Goal: Information Seeking & Learning: Learn about a topic

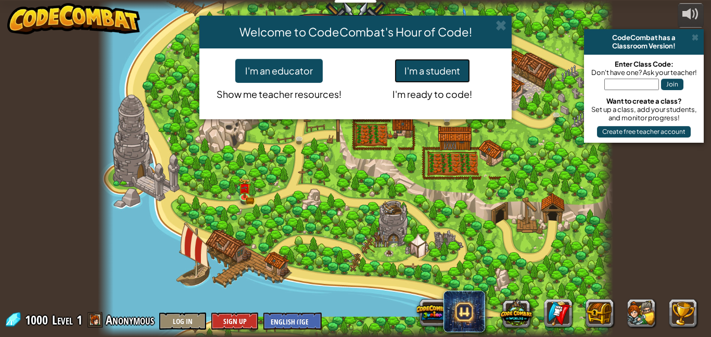
click at [422, 68] on button "I'm a student" at bounding box center [432, 71] width 75 height 24
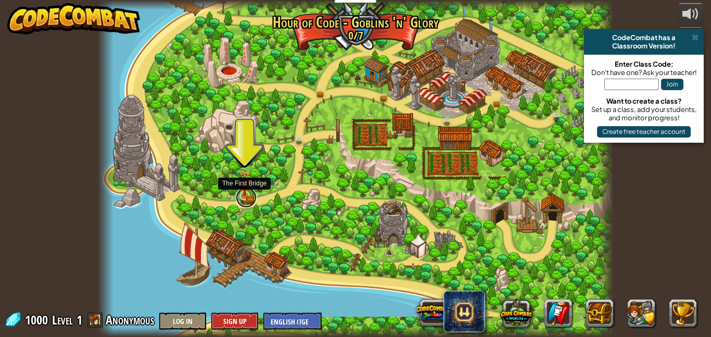
click at [249, 197] on link at bounding box center [246, 197] width 21 height 21
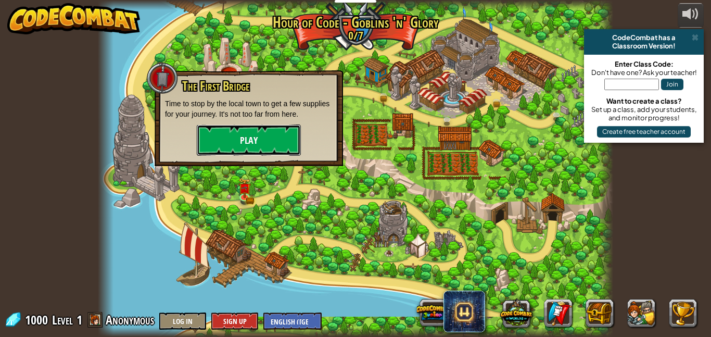
click at [265, 147] on button "Play" at bounding box center [249, 139] width 104 height 31
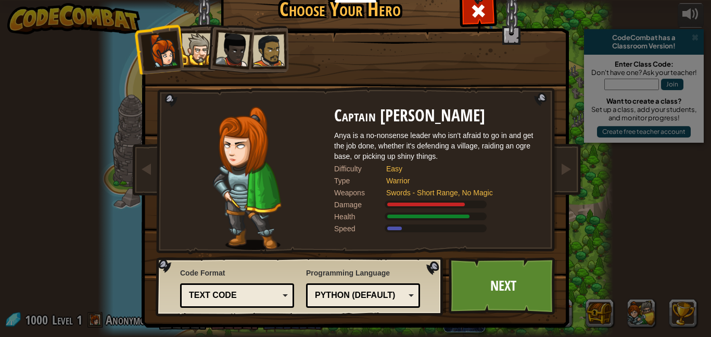
click at [236, 56] on div at bounding box center [233, 49] width 34 height 34
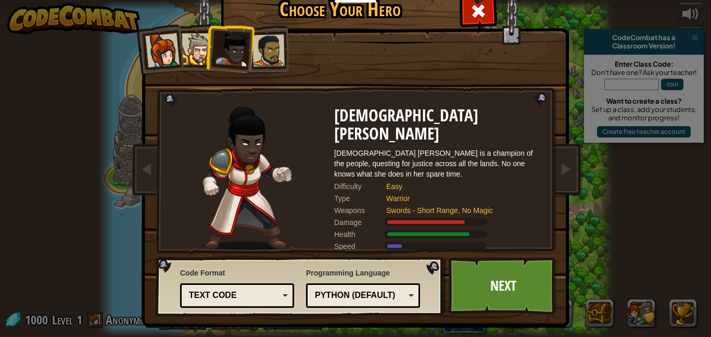
click at [201, 53] on div at bounding box center [198, 49] width 32 height 32
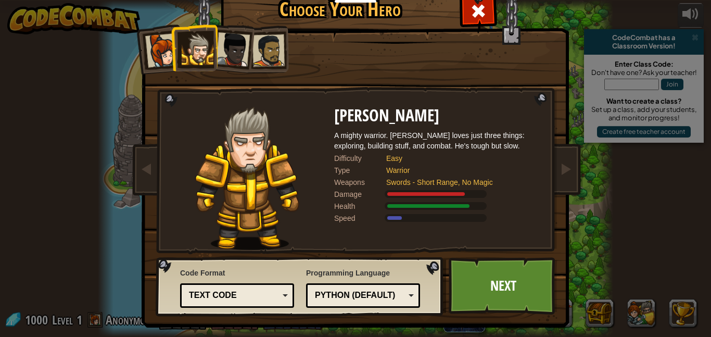
click at [238, 50] on div at bounding box center [233, 49] width 34 height 34
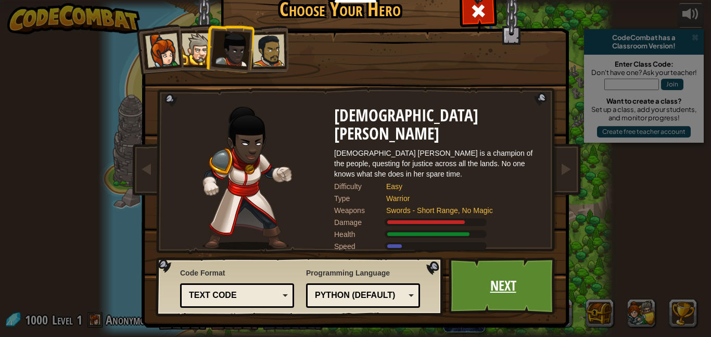
click at [491, 280] on link "Next" at bounding box center [503, 285] width 109 height 57
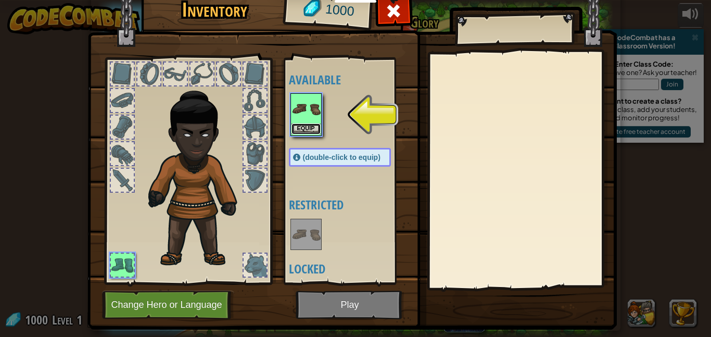
click at [313, 128] on button "Equip" at bounding box center [306, 128] width 29 height 11
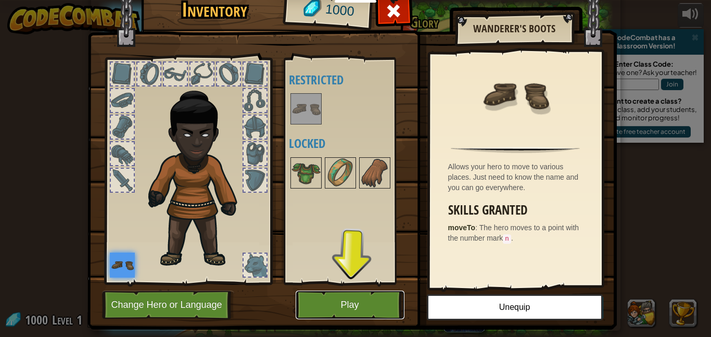
click at [308, 313] on button "Play" at bounding box center [350, 304] width 109 height 29
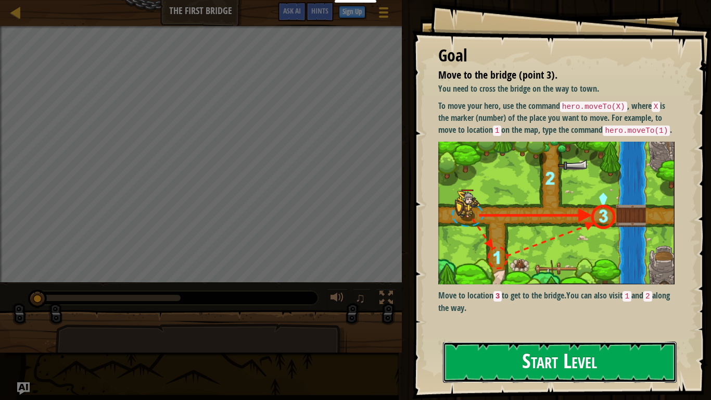
click at [467, 336] on button "Start Level" at bounding box center [560, 362] width 234 height 41
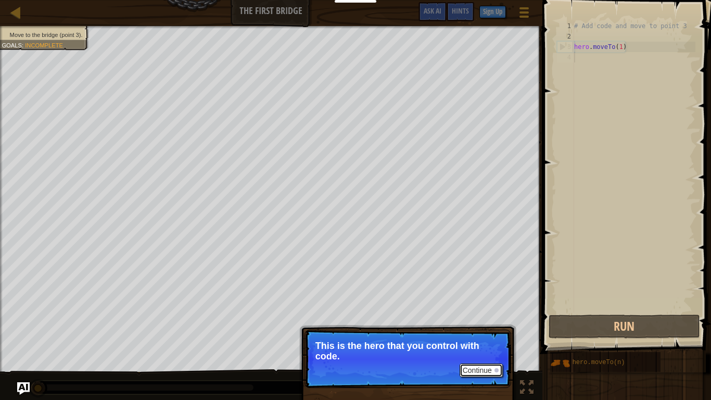
click at [487, 336] on button "Continue" at bounding box center [481, 370] width 43 height 14
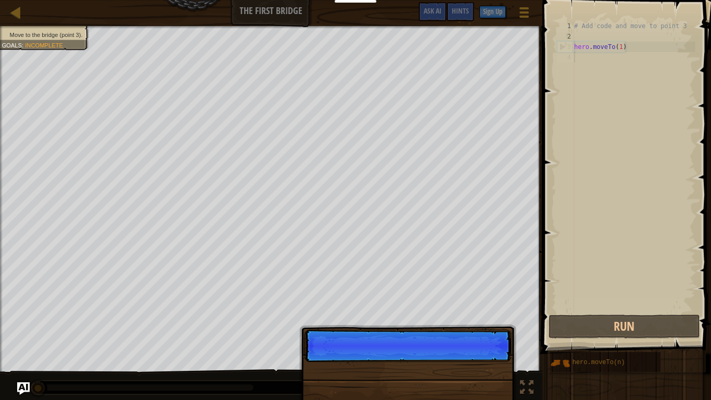
scroll to position [5, 0]
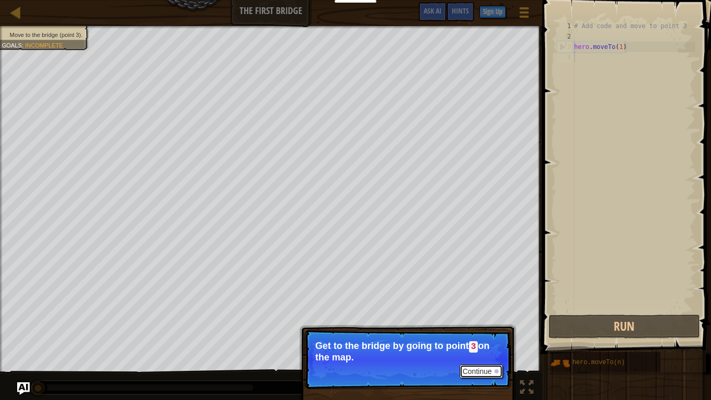
click at [476, 336] on button "Continue" at bounding box center [481, 371] width 43 height 14
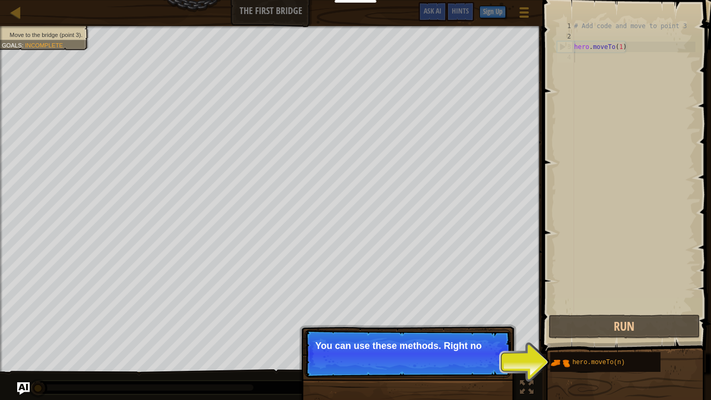
click at [474, 336] on p "Continue You can use these methods. Right no" at bounding box center [408, 354] width 207 height 48
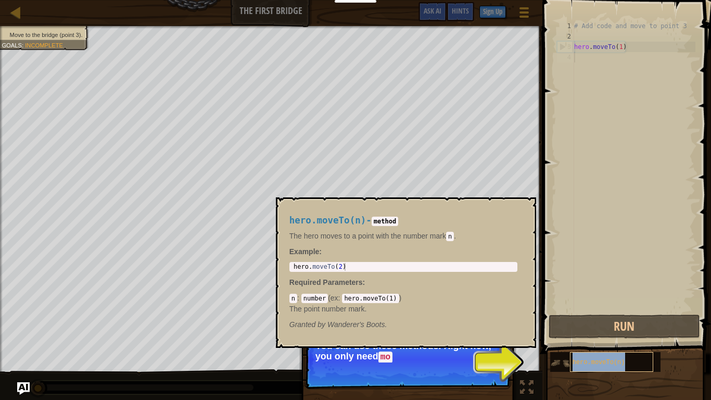
click at [581, 336] on span "hero.moveTo(n)" at bounding box center [599, 362] width 53 height 7
click at [561, 336] on img at bounding box center [560, 363] width 20 height 20
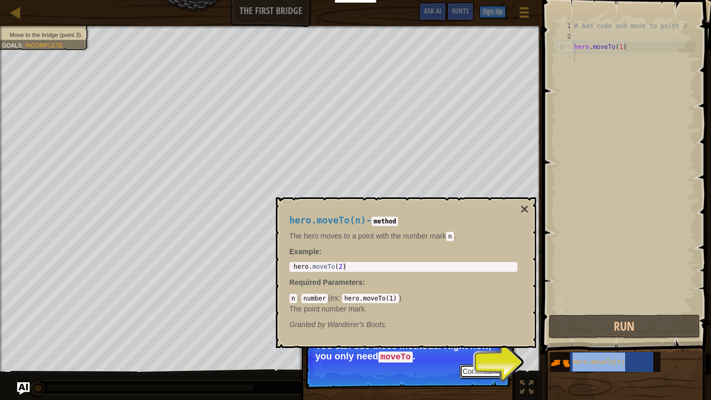
click at [497, 336] on div at bounding box center [497, 371] width 4 height 4
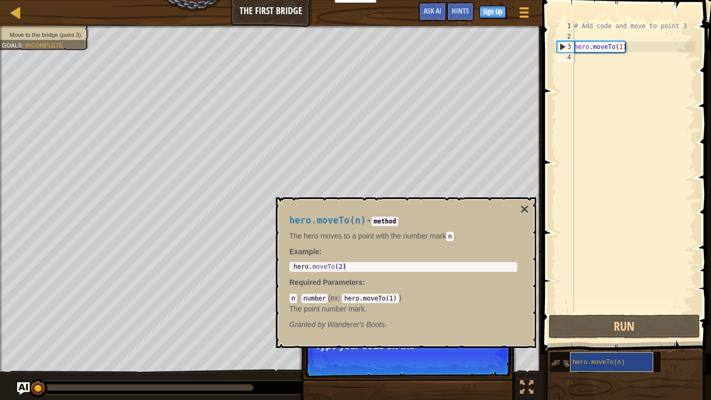
click at [585, 336] on span "hero.moveTo(n)" at bounding box center [599, 362] width 53 height 7
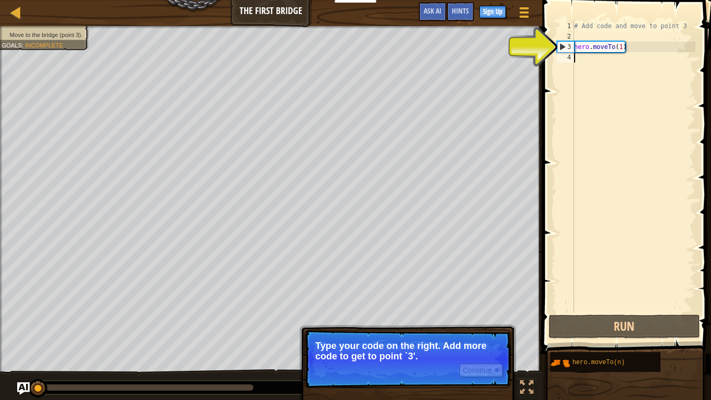
click at [585, 47] on div "# Add code and move to point 3 hero . moveTo ( 1 )" at bounding box center [633, 177] width 123 height 312
click at [570, 46] on div "3" at bounding box center [566, 47] width 17 height 10
type textarea "hero.moveTo(1)"
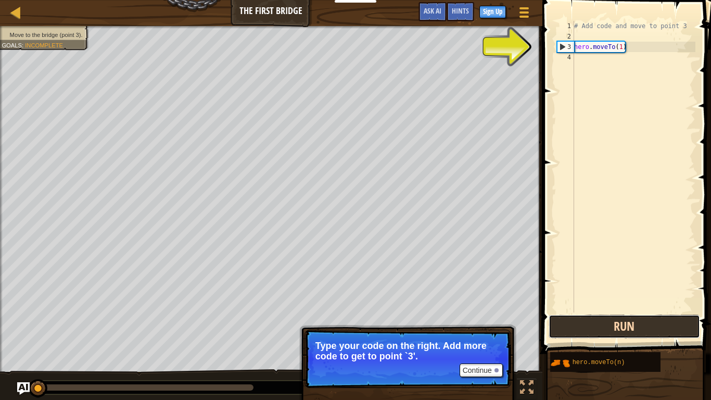
click at [601, 334] on button "Run" at bounding box center [624, 326] width 151 height 24
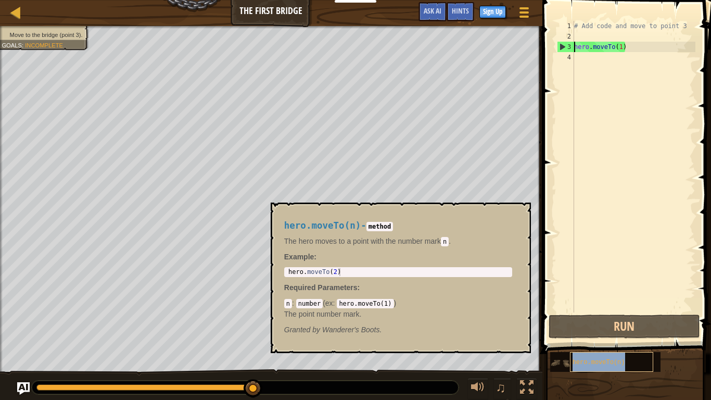
click at [599, 336] on span "hero.moveTo(n)" at bounding box center [599, 362] width 53 height 7
click at [586, 336] on div "hero.moveTo(n)" at bounding box center [611, 362] width 83 height 20
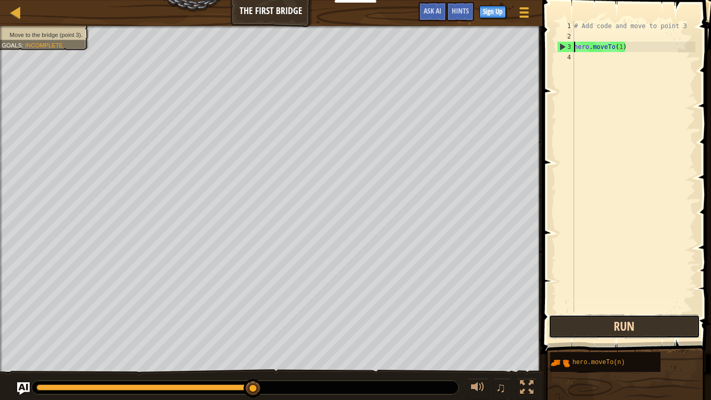
click at [580, 324] on button "Run" at bounding box center [624, 326] width 151 height 24
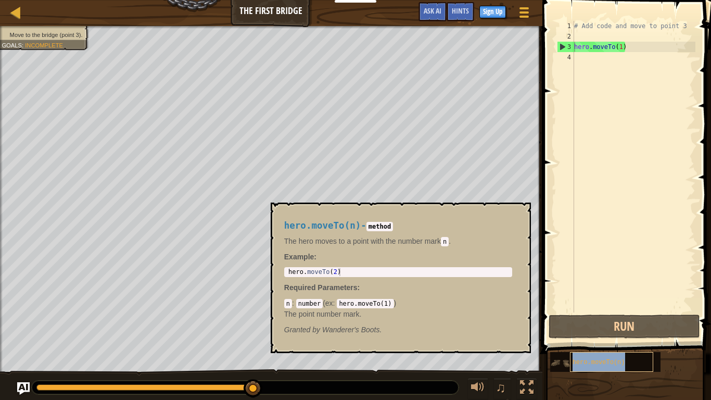
click at [583, 336] on span "hero.moveTo(n)" at bounding box center [599, 362] width 53 height 7
type textarea "hero.moveTo(2)"
click at [302, 274] on div "hero . moveTo ( 2 )" at bounding box center [398, 279] width 224 height 23
click at [585, 336] on span "hero.moveTo(n)" at bounding box center [599, 362] width 53 height 7
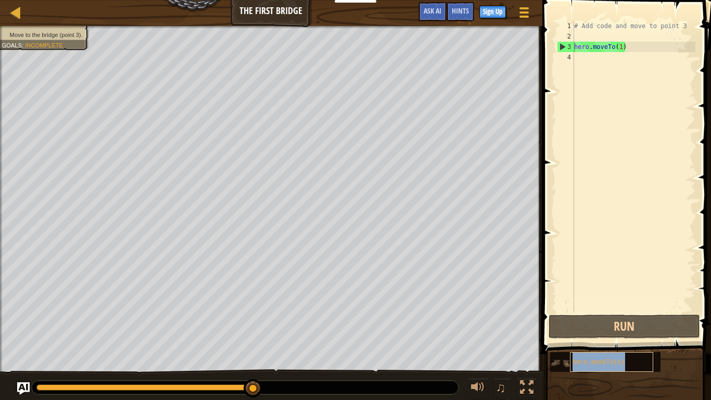
click at [585, 336] on span "hero.moveTo(n)" at bounding box center [599, 362] width 53 height 7
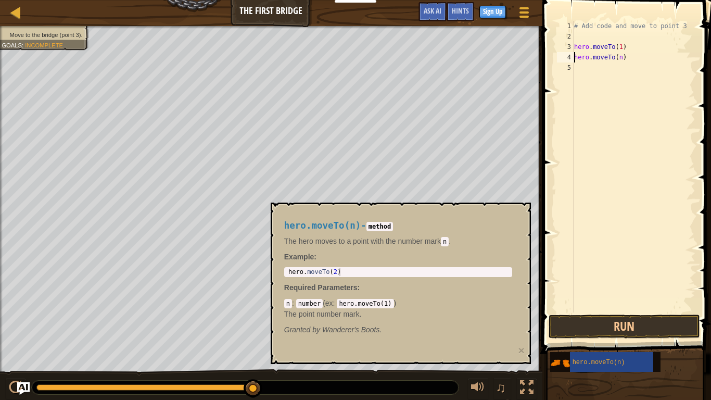
click at [622, 59] on div "# Add code and move to point 3 hero . moveTo ( 1 ) hero . moveTo ( n )" at bounding box center [633, 177] width 123 height 312
type textarea "hero.moveTo(2)"
click at [619, 73] on div "hero.moveTo( 2 ) press enter" at bounding box center [653, 87] width 197 height 47
click at [610, 71] on div "# Add code and move to point 3 hero . moveTo ( 1 ) hero . moveTo ( 2 )" at bounding box center [633, 177] width 123 height 312
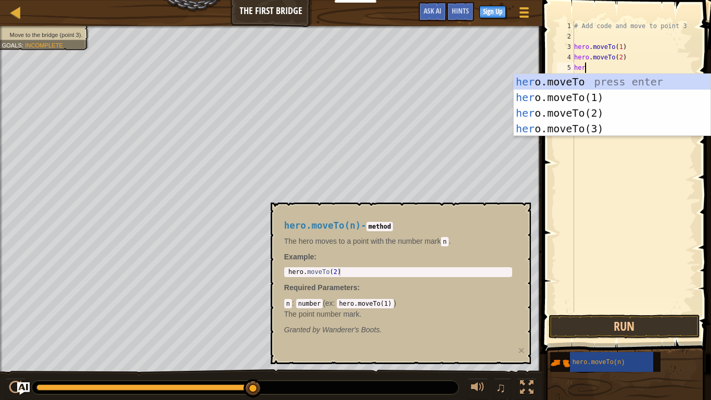
scroll to position [5, 2]
click at [610, 130] on div "hero .moveTo press enter hero .moveTo(1) press enter hero .moveTo(2) press ente…" at bounding box center [612, 121] width 197 height 94
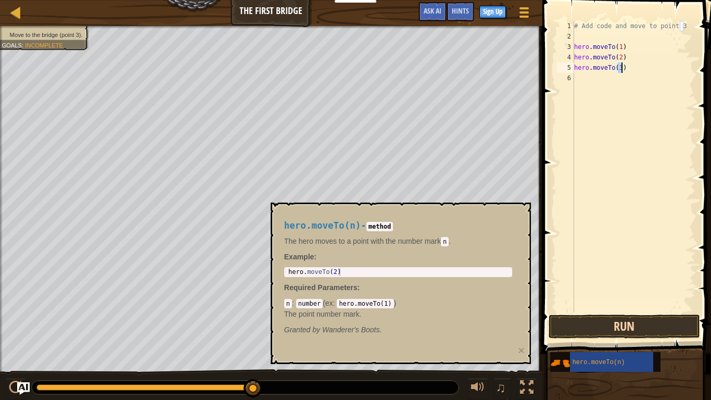
type textarea "hero.moveTo(3)"
click at [582, 319] on button "Run" at bounding box center [624, 326] width 151 height 24
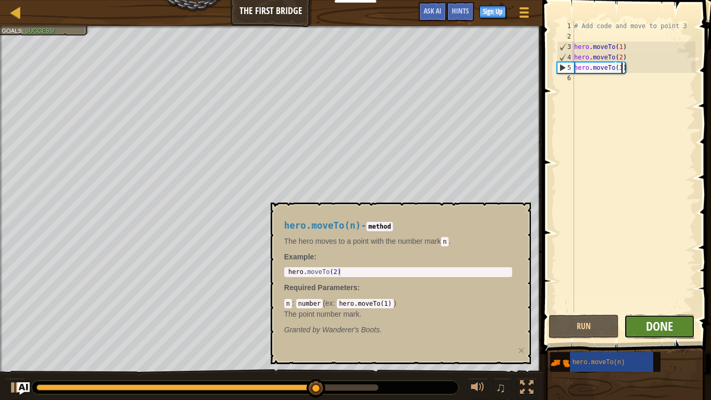
click at [649, 333] on span "Done" at bounding box center [659, 326] width 27 height 17
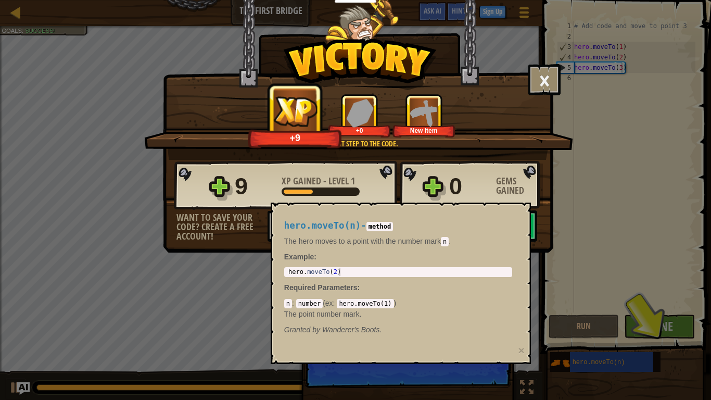
click at [221, 300] on div "× Those people are careless and forget that the Great Forest can be dangerous. …" at bounding box center [355, 200] width 711 height 400
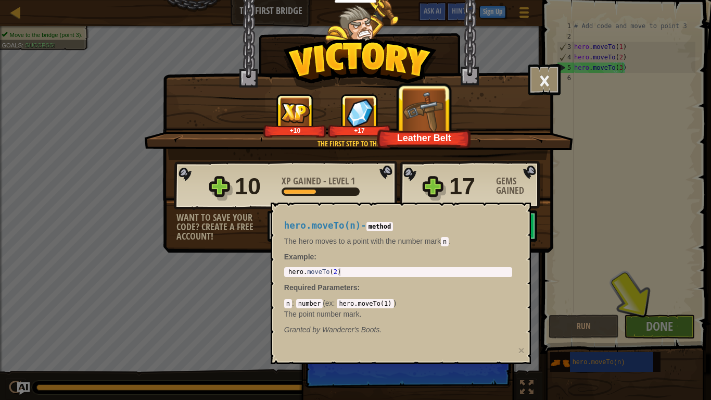
click at [637, 321] on div "× Those people are careless and forget that the Great Forest can be dangerous. …" at bounding box center [355, 200] width 711 height 400
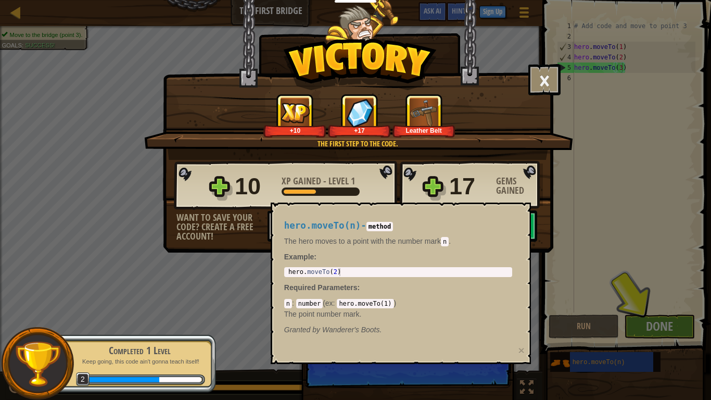
drag, startPoint x: 446, startPoint y: 233, endPoint x: 590, endPoint y: 232, distance: 144.2
click at [590, 11] on body "Educators Create Free Account School & District Solutions Teacher Toolkit Previ…" at bounding box center [355, 5] width 711 height 11
click at [590, 232] on div "× Those people are careless and forget that the Great Forest can be dangerous. …" at bounding box center [355, 200] width 711 height 400
click at [604, 336] on div "× Those people are careless and forget that the Great Forest can be dangerous. …" at bounding box center [355, 200] width 711 height 400
click at [217, 333] on div "× Those people are careless and forget that the Great Forest can be dangerous. …" at bounding box center [355, 200] width 711 height 400
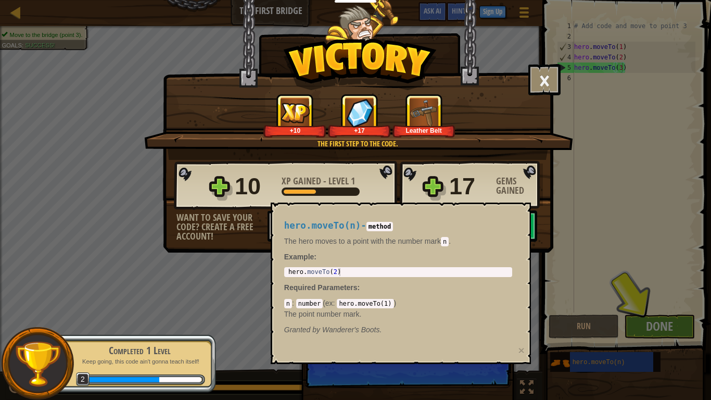
click at [217, 333] on div "× Those people are careless and forget that the Great Forest can be dangerous. …" at bounding box center [355, 200] width 711 height 400
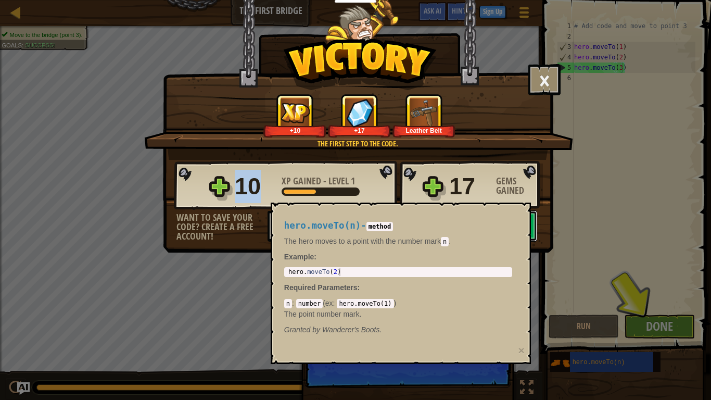
click at [531, 230] on button "Continue" at bounding box center [470, 225] width 134 height 31
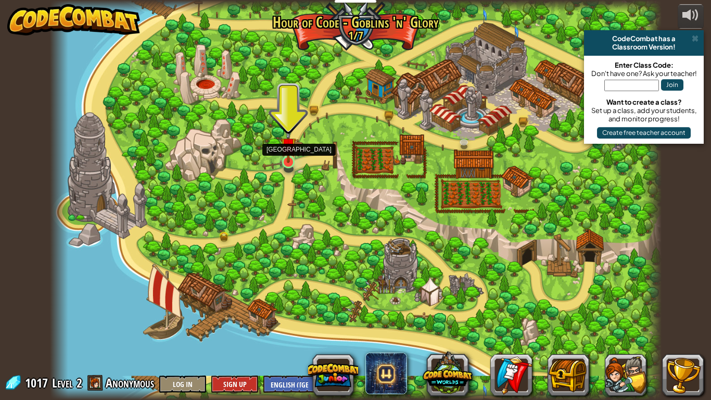
click at [286, 156] on img at bounding box center [289, 145] width 16 height 35
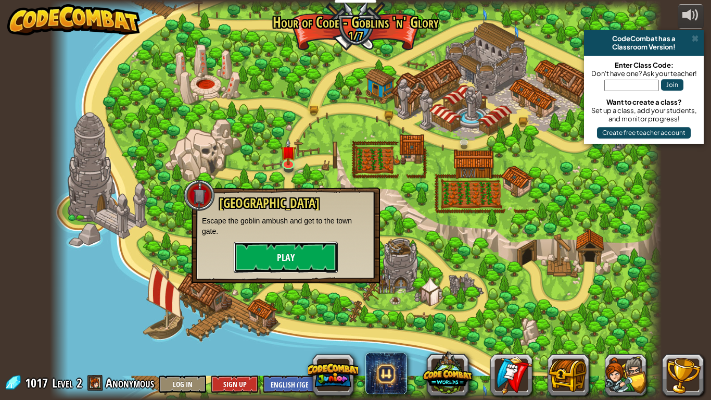
click at [286, 252] on button "Play" at bounding box center [286, 257] width 104 height 31
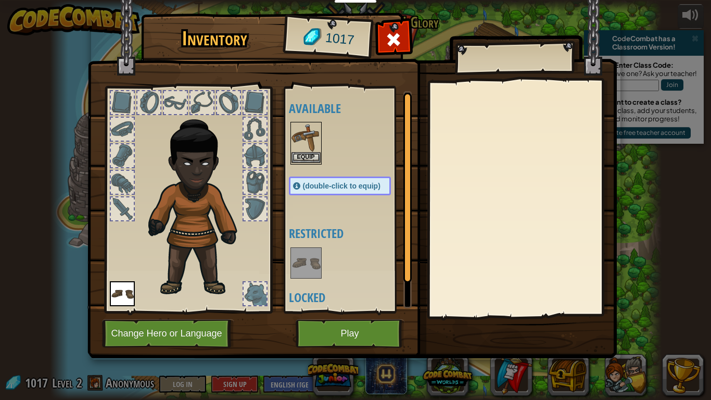
click at [298, 164] on div "Equip" at bounding box center [305, 143] width 31 height 43
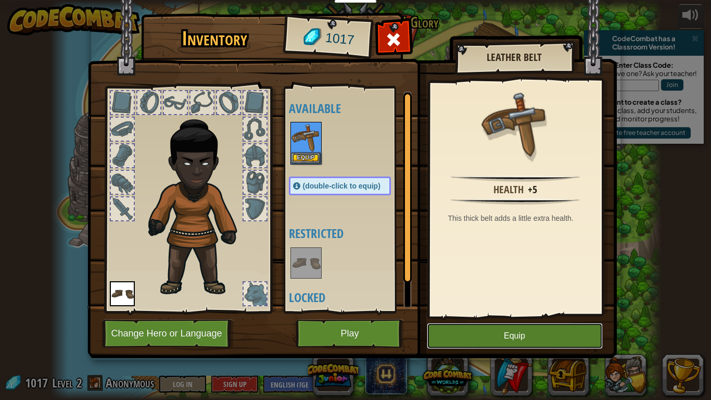
click at [455, 335] on button "Equip" at bounding box center [515, 336] width 176 height 26
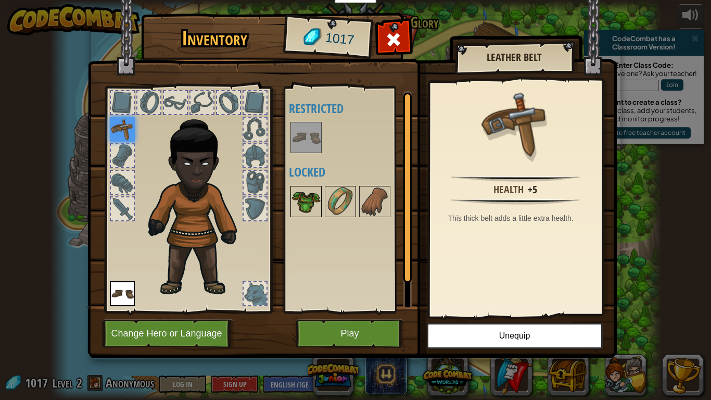
click at [310, 213] on img at bounding box center [306, 201] width 29 height 29
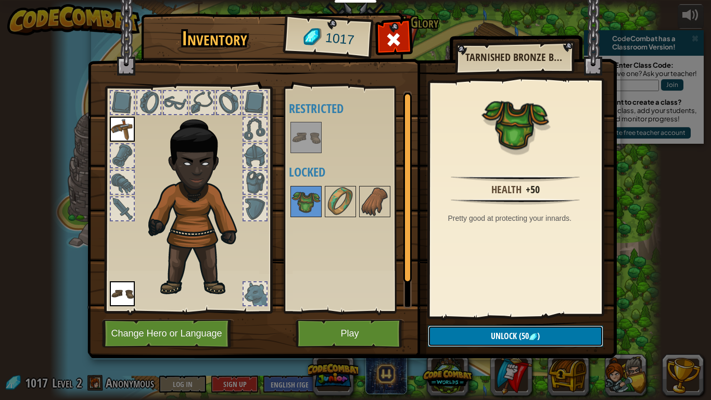
click at [511, 334] on span "Unlock" at bounding box center [504, 335] width 26 height 11
click at [488, 336] on button "Confirm" at bounding box center [515, 335] width 175 height 21
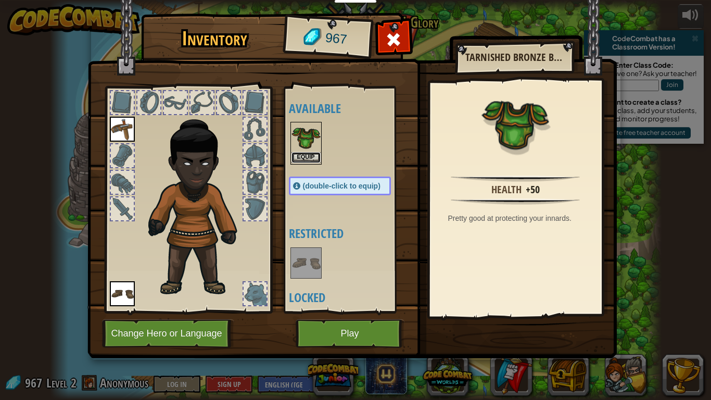
click at [309, 159] on button "Equip" at bounding box center [306, 157] width 29 height 11
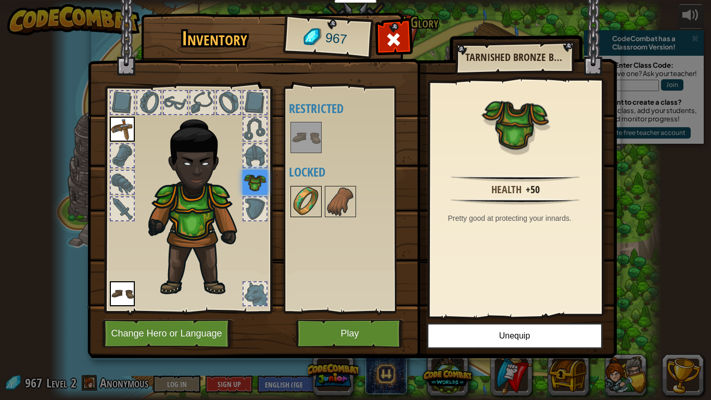
click at [304, 198] on img at bounding box center [306, 201] width 29 height 29
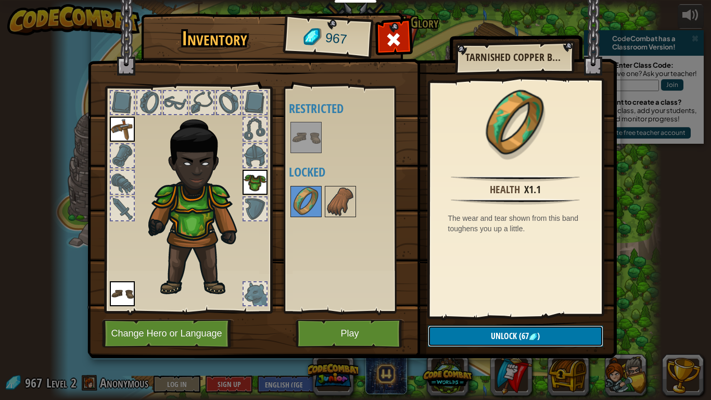
click at [513, 336] on span "Unlock" at bounding box center [504, 335] width 26 height 11
click at [513, 336] on button "Confirm" at bounding box center [515, 335] width 175 height 21
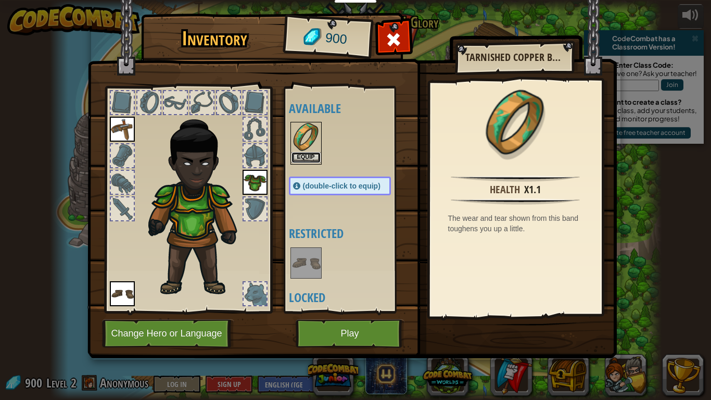
click at [306, 154] on button "Equip" at bounding box center [306, 157] width 29 height 11
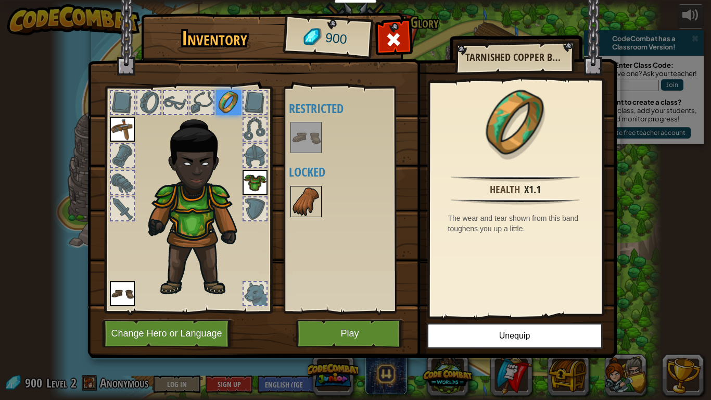
click at [305, 193] on img at bounding box center [306, 201] width 29 height 29
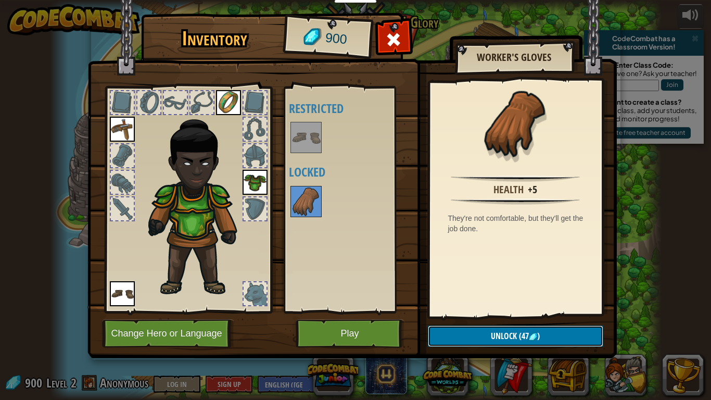
click at [440, 327] on button "Unlock (47 )" at bounding box center [515, 335] width 175 height 21
click at [474, 336] on button "Confirm" at bounding box center [515, 335] width 175 height 21
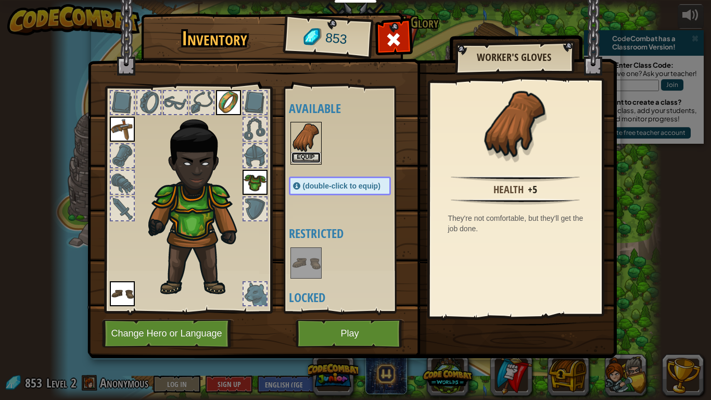
click at [307, 154] on button "Equip" at bounding box center [306, 157] width 29 height 11
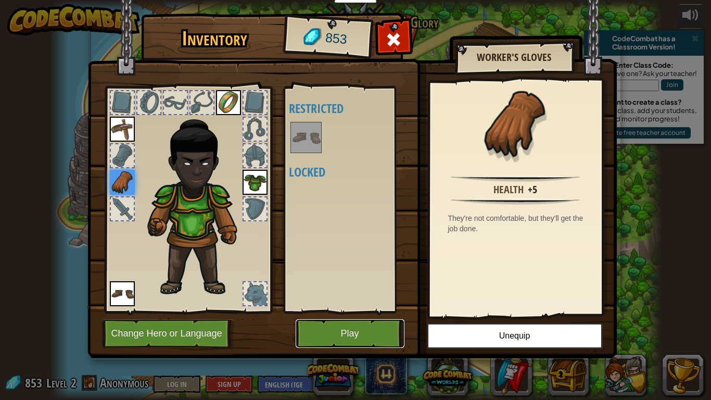
click at [319, 325] on button "Play" at bounding box center [350, 333] width 109 height 29
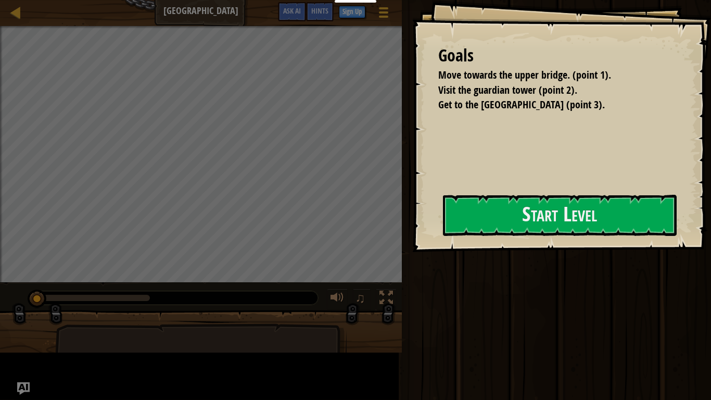
click at [319, 325] on div at bounding box center [201, 366] width 292 height 86
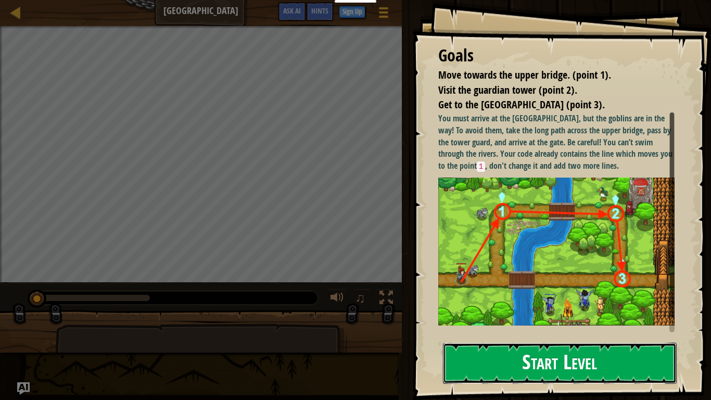
click at [473, 336] on button "Start Level" at bounding box center [560, 363] width 234 height 41
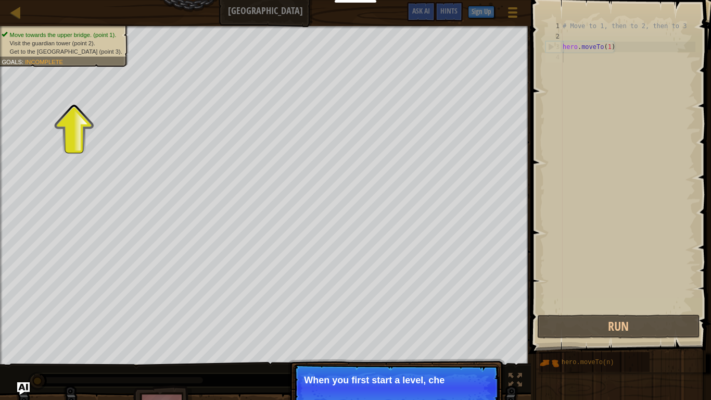
click at [388, 336] on p "When you first start a level, che" at bounding box center [396, 380] width 185 height 10
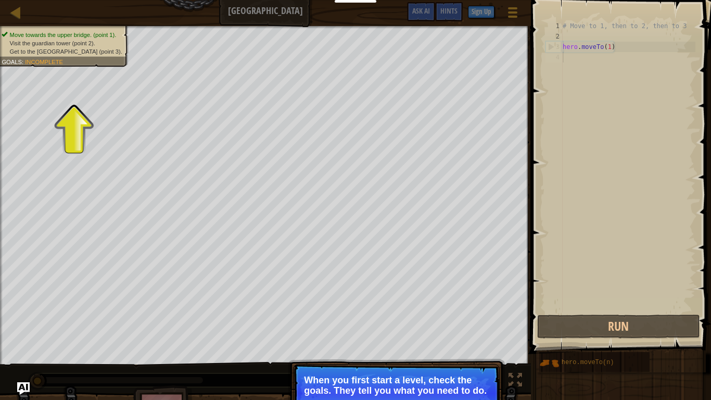
click at [62, 59] on span "Incomplete" at bounding box center [44, 61] width 38 height 7
click at [64, 62] on div "Move towards the upper bridge. (point 1). Visit the [GEOGRAPHIC_DATA] (point 2)…" at bounding box center [58, 42] width 141 height 47
click at [66, 63] on div "Move towards the upper bridge. (point 1). Visit the [GEOGRAPHIC_DATA] (point 2)…" at bounding box center [58, 42] width 141 height 47
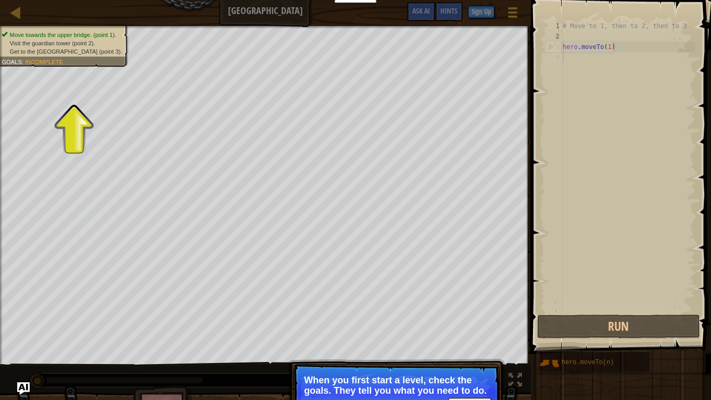
scroll to position [5, 0]
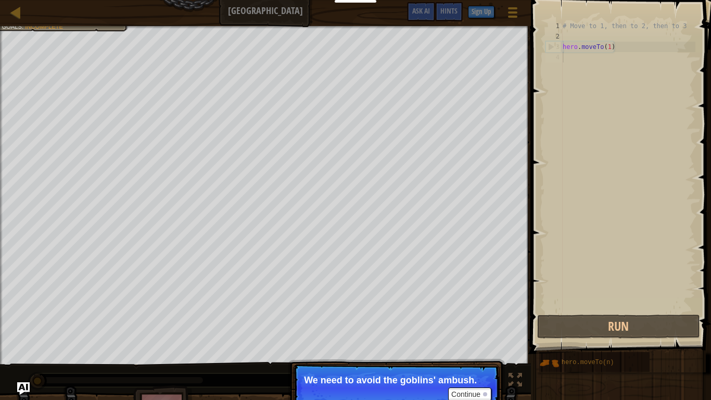
click at [374, 336] on p "Continue We need to avoid the goblins' ambush." at bounding box center [396, 388] width 207 height 48
click at [460, 336] on button "Continue" at bounding box center [469, 394] width 43 height 14
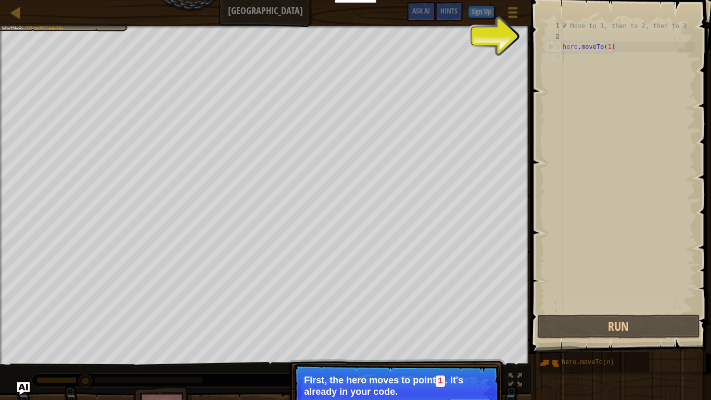
click at [557, 36] on div "2" at bounding box center [554, 36] width 17 height 10
type textarea "hero.moveTo(1)"
click at [556, 37] on div "2" at bounding box center [554, 36] width 17 height 10
type textarea "hero.moveTo(1)"
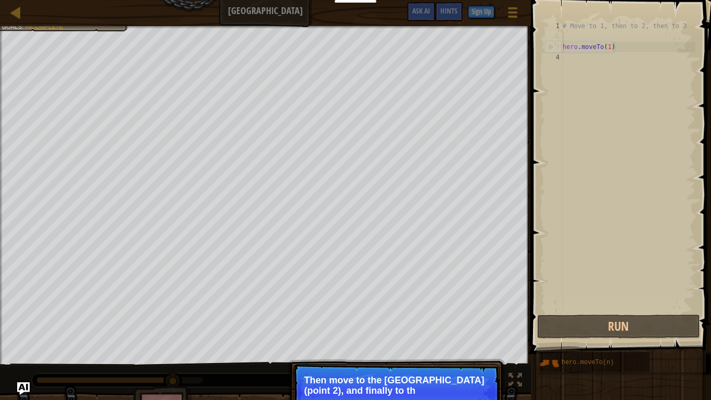
click at [555, 23] on div "1" at bounding box center [554, 26] width 17 height 10
type textarea "# Move to 1, then to 2, then to 3"
click at [390, 336] on p "Then move to the [GEOGRAPHIC_DATA] (point 2), and finally to the gate (point 3)." at bounding box center [396, 385] width 185 height 21
click at [476, 336] on button "Continue" at bounding box center [469, 405] width 43 height 14
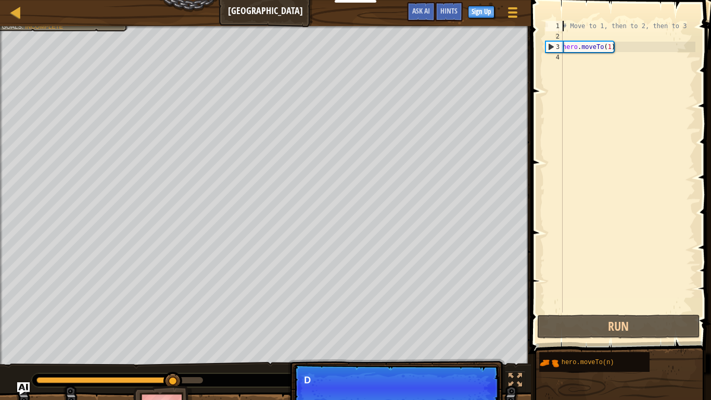
scroll to position [5, 1]
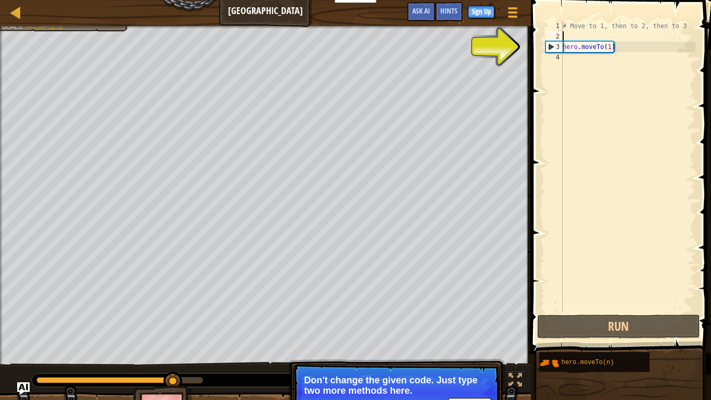
click at [567, 33] on div "# Move to 1, then to 2, then to 3 hero . moveTo ( 1 )" at bounding box center [628, 177] width 135 height 312
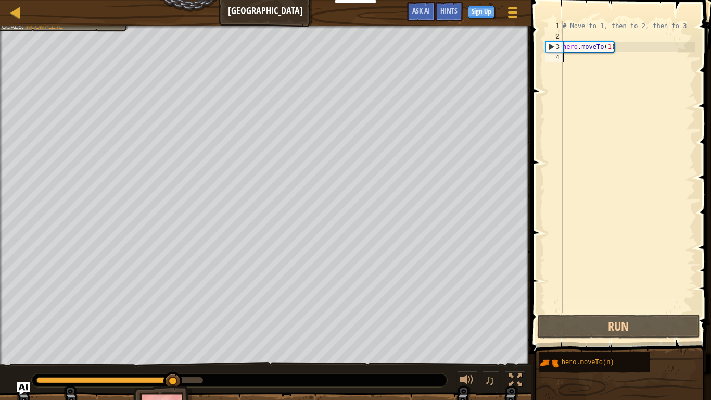
click at [565, 57] on div "# Move to 1, then to 2, then to 3 hero . moveTo ( 1 )" at bounding box center [628, 177] width 135 height 312
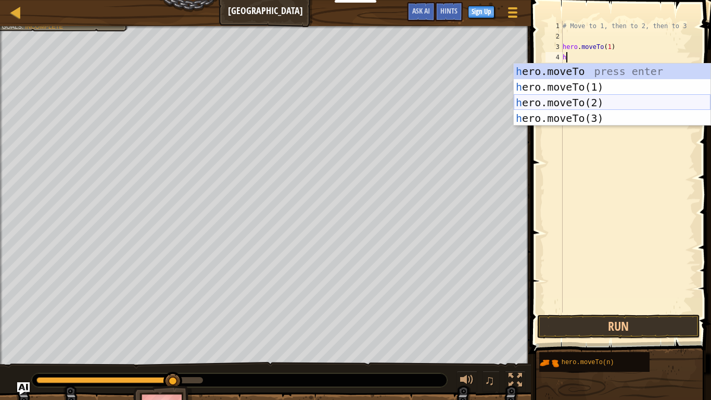
click at [631, 104] on div "h ero.moveTo press enter h ero.moveTo(1) press enter h ero.moveTo(2) press ente…" at bounding box center [612, 111] width 197 height 94
type textarea "hero.moveTo(2)"
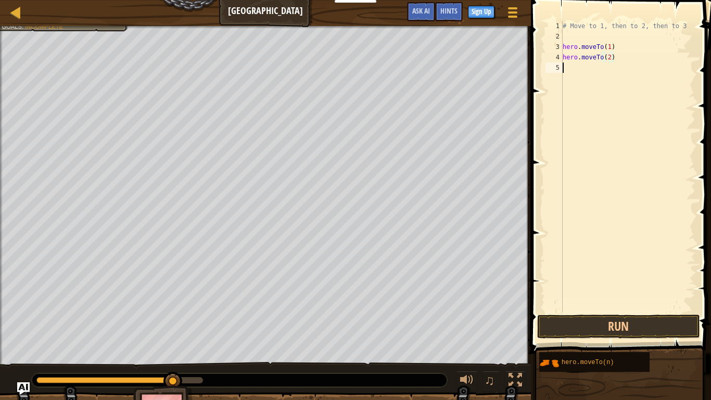
click at [575, 71] on div "# Move to 1, then to 2, then to 3 hero . moveTo ( 1 ) hero . moveTo ( 2 )" at bounding box center [628, 177] width 135 height 312
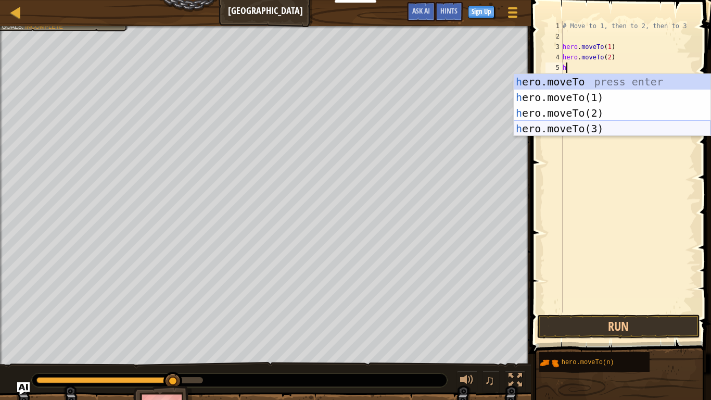
click at [572, 127] on div "h ero.moveTo press enter h ero.moveTo(1) press enter h ero.moveTo(2) press ente…" at bounding box center [612, 121] width 197 height 94
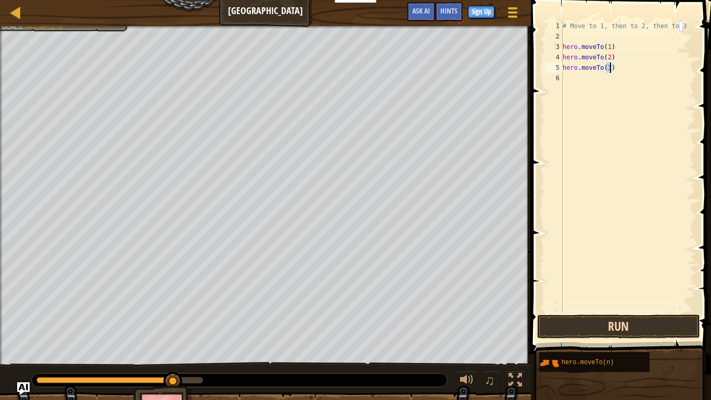
type textarea "hero.moveTo(3)"
click at [580, 330] on button "Run" at bounding box center [618, 326] width 162 height 24
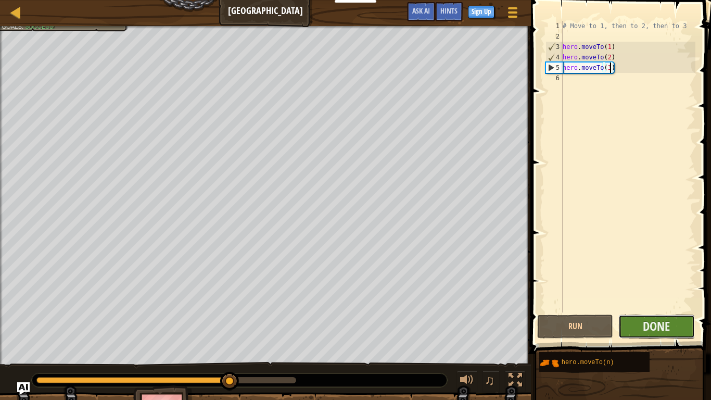
click at [633, 329] on button "Done" at bounding box center [656, 326] width 76 height 24
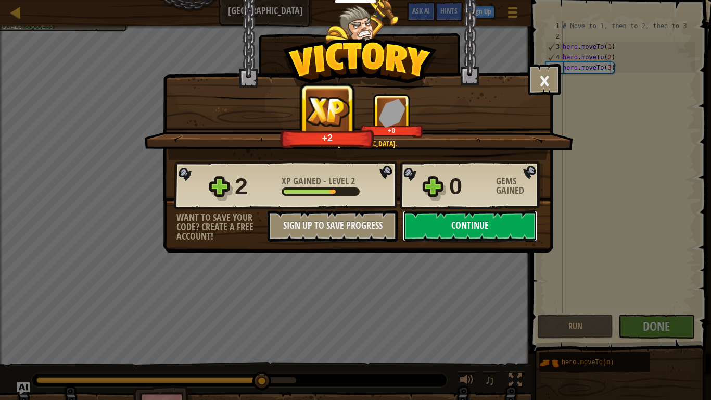
click at [477, 227] on button "Continue" at bounding box center [470, 225] width 134 height 31
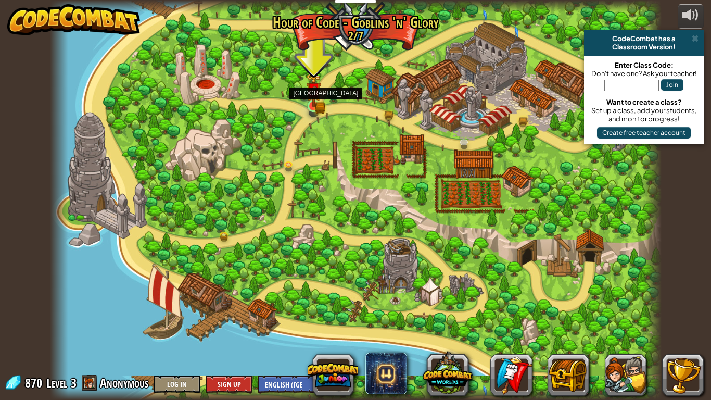
click at [312, 95] on img at bounding box center [313, 90] width 9 height 9
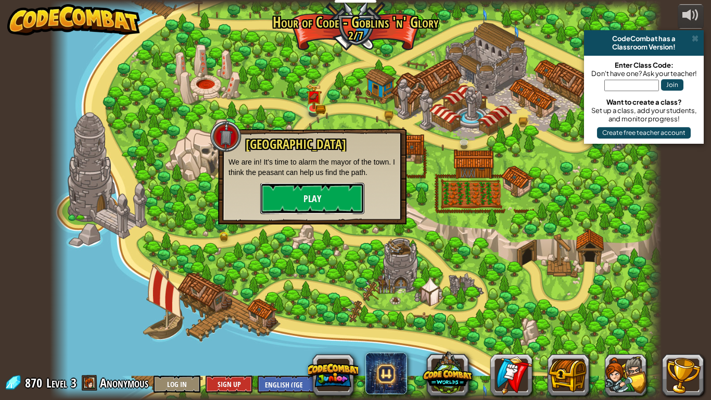
click at [328, 196] on button "Play" at bounding box center [312, 198] width 104 height 31
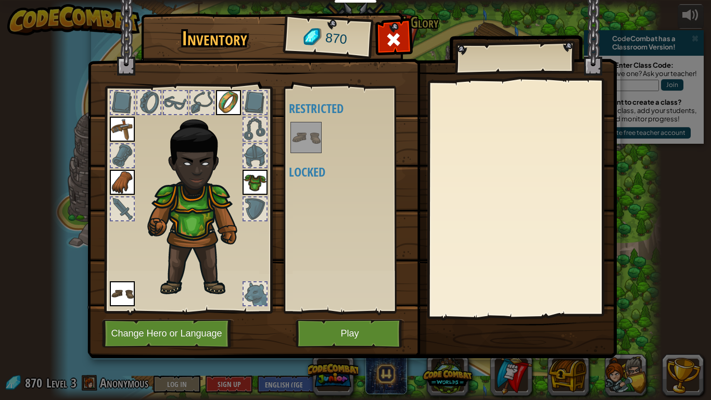
click at [251, 156] on div at bounding box center [255, 155] width 23 height 23
click at [351, 336] on button "Play" at bounding box center [350, 333] width 109 height 29
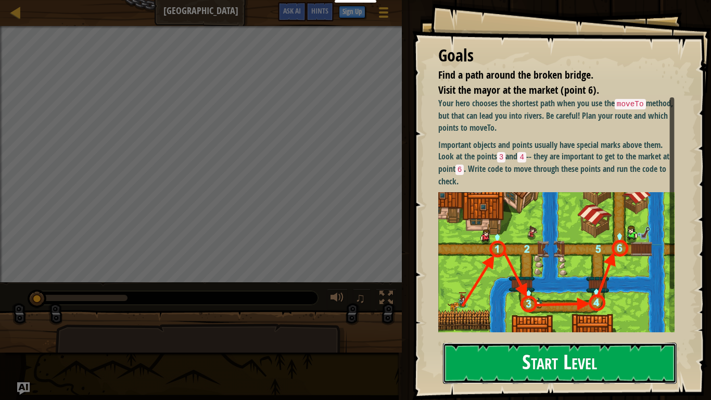
click at [465, 336] on button "Start Level" at bounding box center [560, 363] width 234 height 41
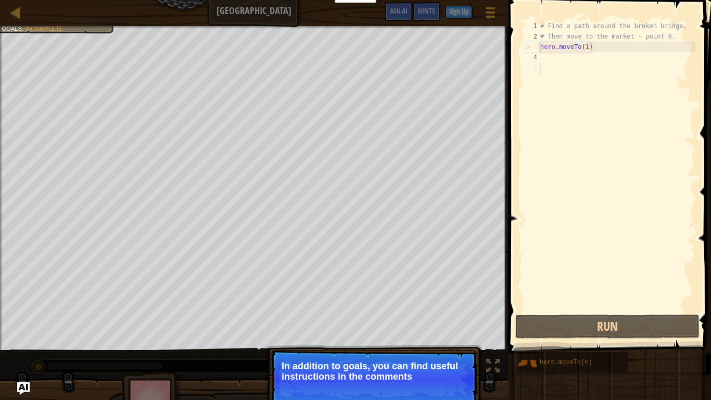
click at [593, 58] on div "# Find a path around the broken bridge. # Then move to the market - point 6. he…" at bounding box center [616, 177] width 157 height 312
click at [454, 336] on button "Continue" at bounding box center [447, 391] width 43 height 14
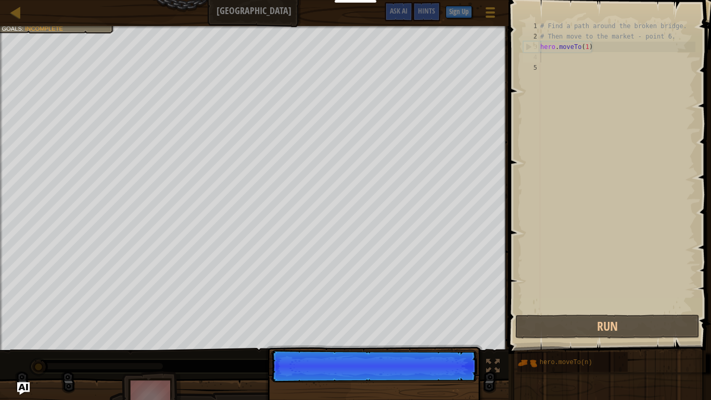
scroll to position [5, 0]
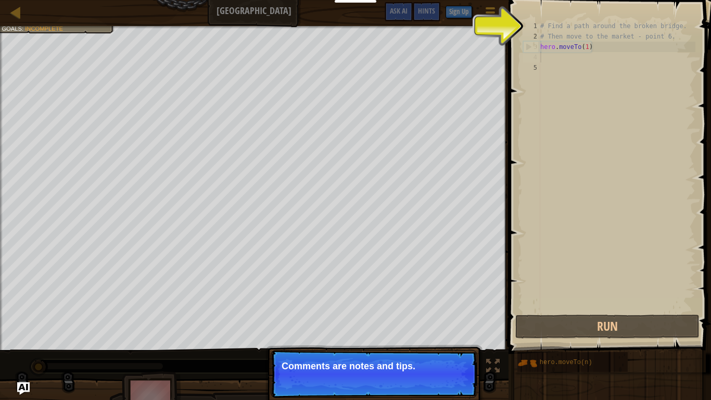
click at [454, 336] on p "Continue Comments are notes and tips." at bounding box center [374, 374] width 207 height 48
click at [454, 336] on p "Continue Comments are notes and tips. They do" at bounding box center [374, 374] width 207 height 48
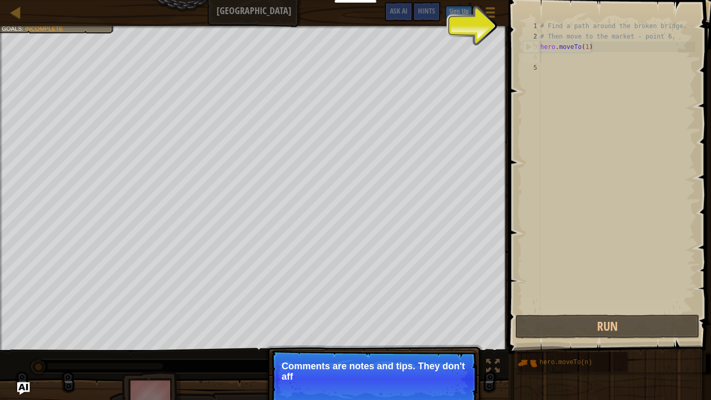
click at [454, 336] on p "Continue Comments are notes and tips. They don't aff" at bounding box center [374, 379] width 207 height 58
click at [454, 336] on p "Continue Comments are notes and tips. They don't affect your" at bounding box center [374, 379] width 207 height 58
click at [454, 336] on p "Continue Comments are notes and tips. They don't affect your hero" at bounding box center [374, 379] width 207 height 58
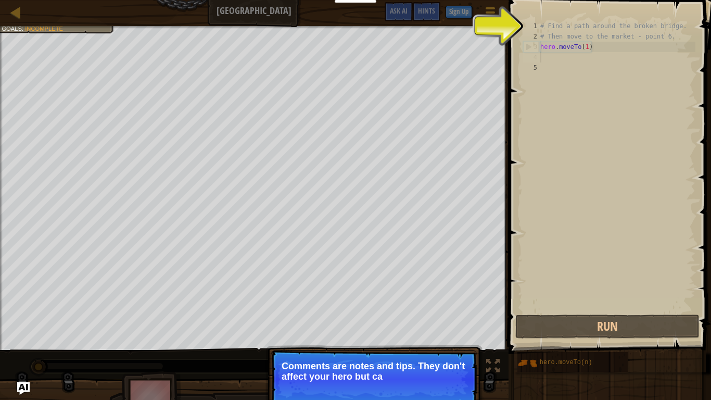
click at [454, 336] on p "Continue Comments are notes and tips. They don't affect your hero but ca" at bounding box center [374, 379] width 207 height 58
click at [452, 336] on p "Continue Comments are notes and tips. They don't affect your hero but can help …" at bounding box center [374, 379] width 207 height 58
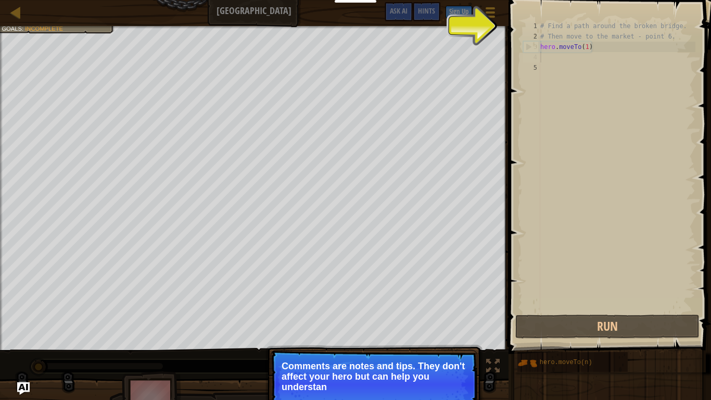
click at [452, 336] on p "Continue Comments are notes and tips. They don't affect your hero but can help …" at bounding box center [374, 384] width 207 height 69
click at [452, 336] on button "Continue" at bounding box center [447, 401] width 43 height 14
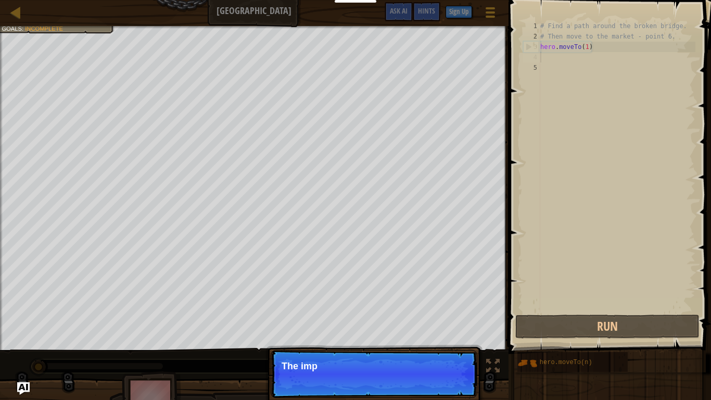
click at [452, 336] on p "Continue The important objects and p" at bounding box center [374, 374] width 207 height 48
click at [452, 336] on p "Continue The important objects and points u" at bounding box center [374, 374] width 207 height 48
click at [452, 336] on p "Continue The important objects and points usually" at bounding box center [374, 374] width 207 height 48
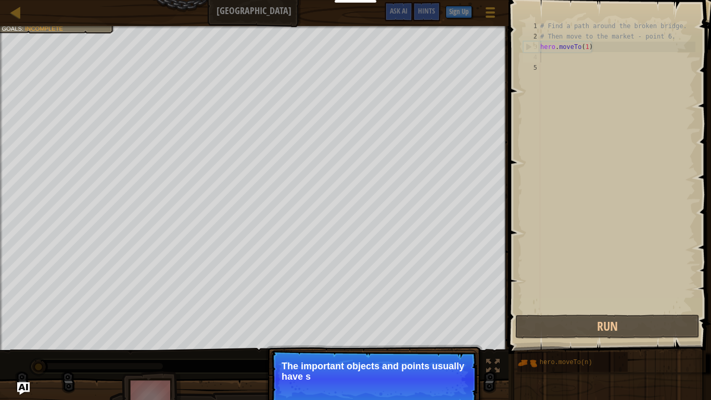
click at [452, 336] on p "Continue The important objects and points usually have s" at bounding box center [374, 379] width 207 height 58
click at [454, 336] on p "Continue The important objects and points usually have special marks a" at bounding box center [374, 379] width 207 height 58
click at [454, 336] on button "Continue" at bounding box center [447, 391] width 43 height 14
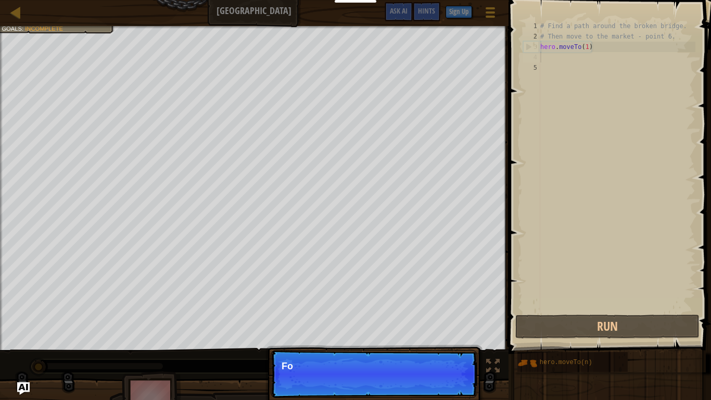
click at [454, 336] on p "Continue Fo" at bounding box center [374, 374] width 207 height 48
click at [454, 336] on p "Continue For more inform" at bounding box center [374, 374] width 207 height 48
click at [454, 336] on p "Continue For more information," at bounding box center [374, 374] width 207 height 48
click at [454, 336] on p "Continue For more information, read th" at bounding box center [374, 374] width 207 height 48
click at [454, 336] on p "Continue For more information, read the HINTS." at bounding box center [374, 374] width 207 height 48
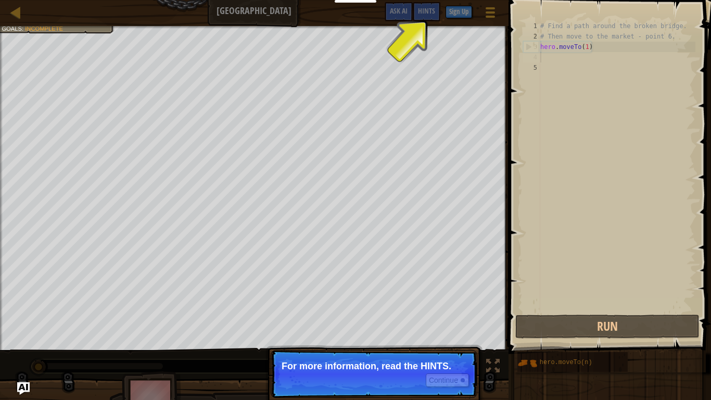
click at [454, 336] on p "Continue For more information, read the HINTS." at bounding box center [374, 374] width 207 height 48
click at [447, 336] on button "Continue" at bounding box center [447, 380] width 43 height 14
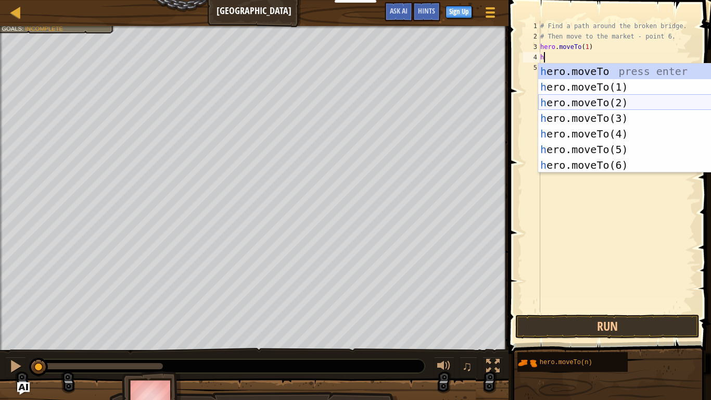
click at [579, 107] on div "h ero.moveTo press enter h ero.moveTo(1) press enter h ero.moveTo(2) press ente…" at bounding box center [636, 134] width 197 height 141
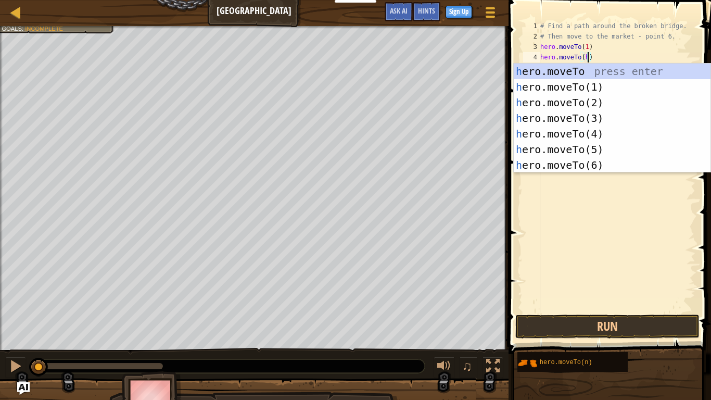
scroll to position [5, 7]
click at [575, 114] on div "h ero.moveTo press enter h ero.moveTo(1) press enter h ero.moveTo(2) press ente…" at bounding box center [612, 134] width 197 height 141
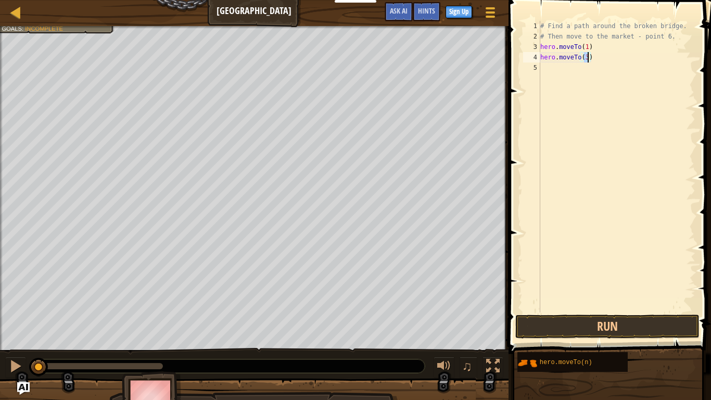
click at [587, 58] on div "# Find a path around the broken bridge. # Then move to the market - point 6. he…" at bounding box center [616, 167] width 157 height 292
click at [598, 59] on div "# Find a path around the broken bridge. # Then move to the market - point 6. he…" at bounding box center [616, 177] width 157 height 312
type textarea "h"
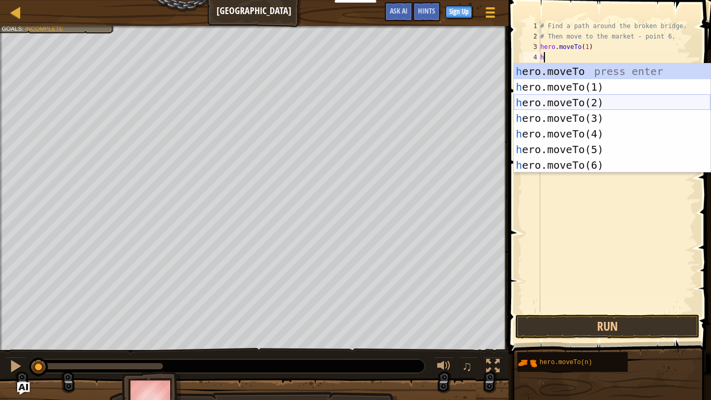
click at [652, 99] on div "h ero.moveTo press enter h ero.moveTo(1) press enter h ero.moveTo(2) press ente…" at bounding box center [612, 134] width 197 height 141
type textarea "hero.moveTo(2)"
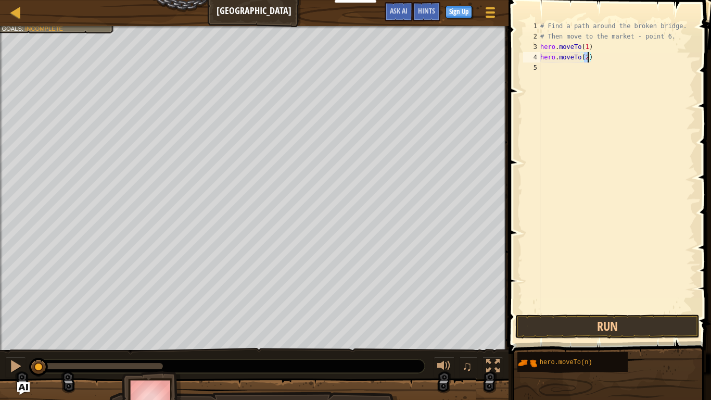
click at [552, 74] on div "# Find a path around the broken bridge. # Then move to the market - point 6. he…" at bounding box center [616, 177] width 157 height 312
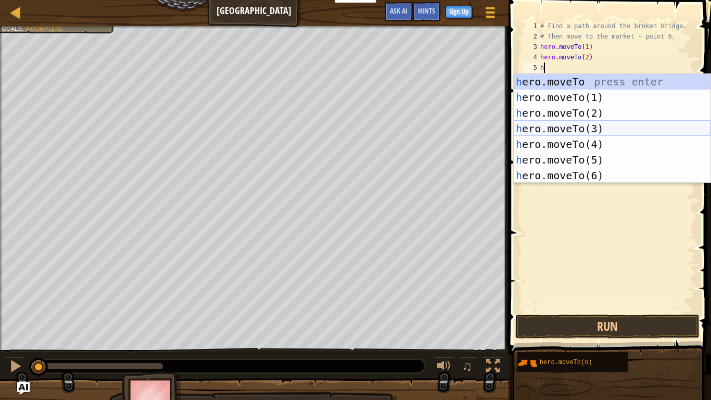
click at [586, 126] on div "h ero.moveTo press enter h ero.moveTo(1) press enter h ero.moveTo(2) press ente…" at bounding box center [612, 144] width 197 height 141
type textarea "hero.moveTo(3)"
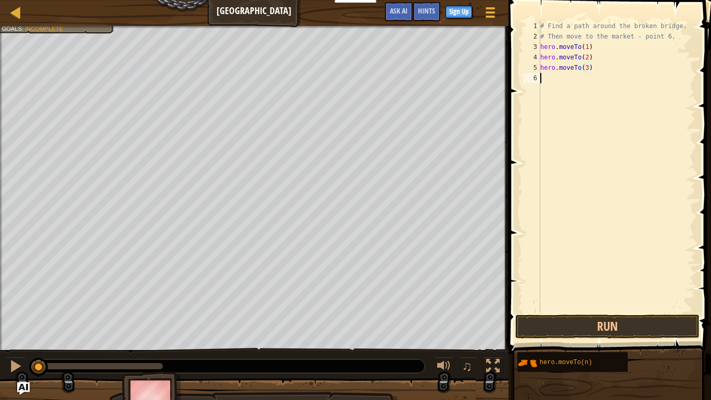
click at [551, 83] on div "# Find a path around the broken bridge. # Then move to the market - point 6. he…" at bounding box center [616, 177] width 157 height 312
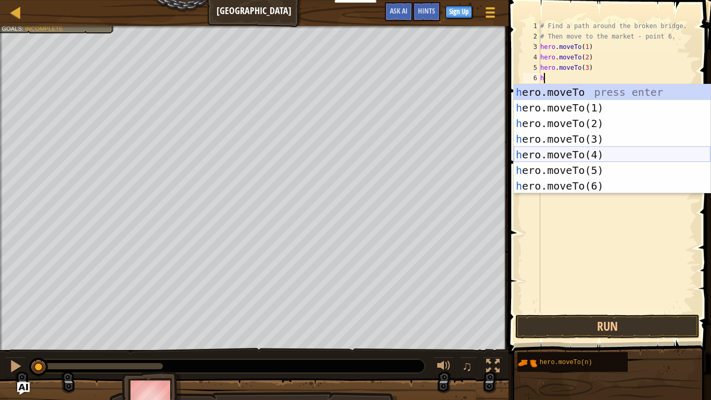
click at [601, 154] on div "h ero.moveTo press enter h ero.moveTo(1) press enter h ero.moveTo(2) press ente…" at bounding box center [612, 154] width 197 height 141
type textarea "hero.moveTo(4)"
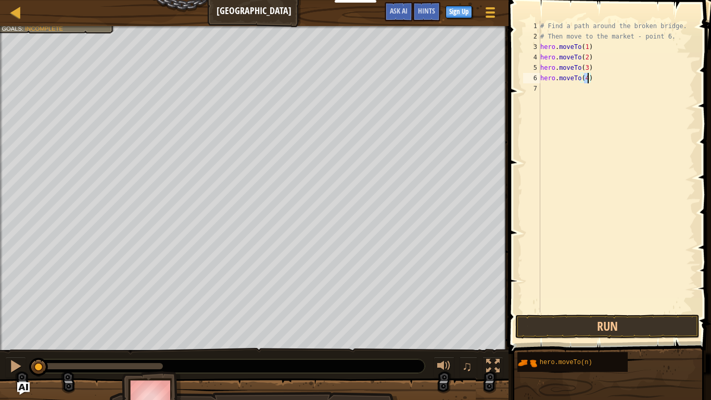
click at [559, 92] on div "# Find a path around the broken bridge. # Then move to the market - point 6. he…" at bounding box center [616, 177] width 157 height 312
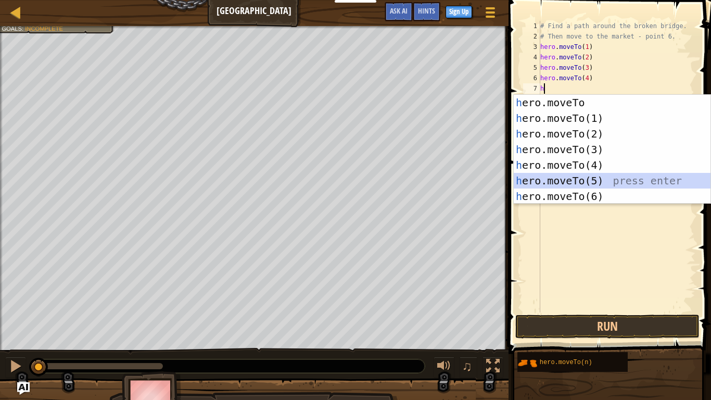
click at [595, 178] on div "h ero.moveTo press enter h ero.moveTo(1) press enter h ero.moveTo(2) press ente…" at bounding box center [612, 165] width 197 height 141
type textarea "hero.moveTo(5)"
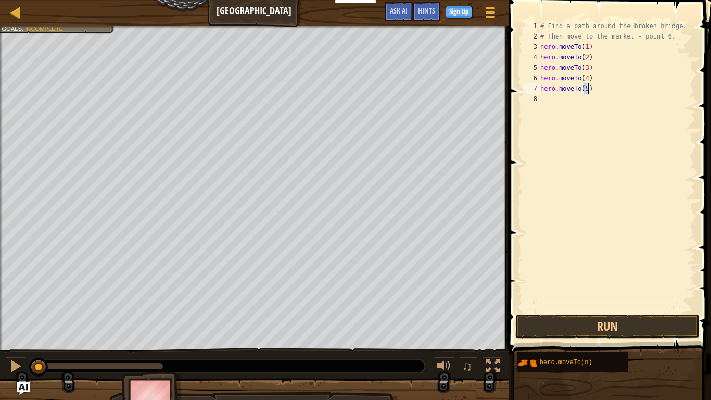
click at [569, 104] on div "# Find a path around the broken bridge. # Then move to the market - point 6. he…" at bounding box center [616, 177] width 157 height 312
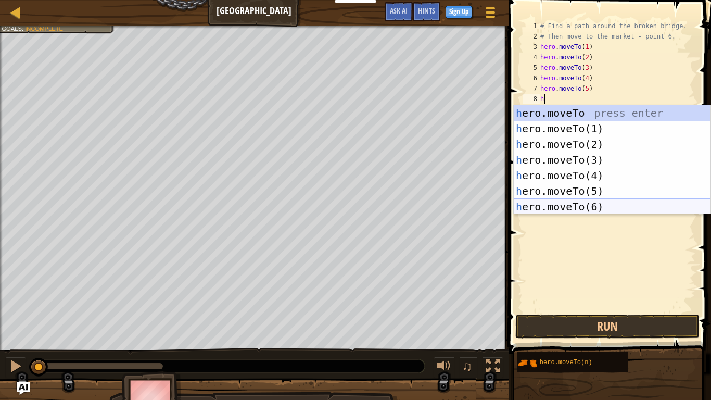
click at [611, 203] on div "h ero.moveTo press enter h ero.moveTo(1) press enter h ero.moveTo(2) press ente…" at bounding box center [612, 175] width 197 height 141
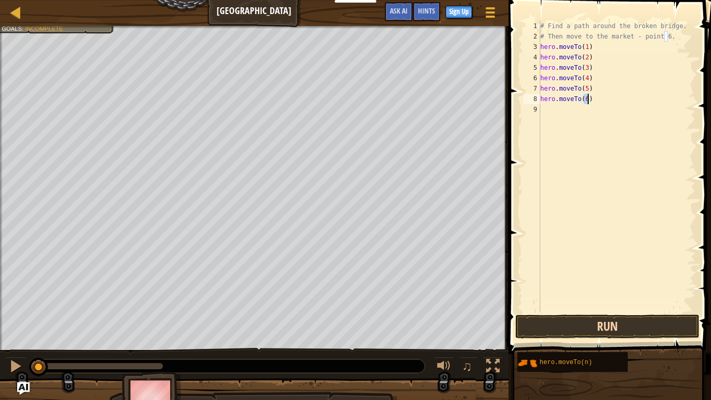
type textarea "hero.moveTo(6)"
click at [575, 332] on button "Run" at bounding box center [607, 326] width 184 height 24
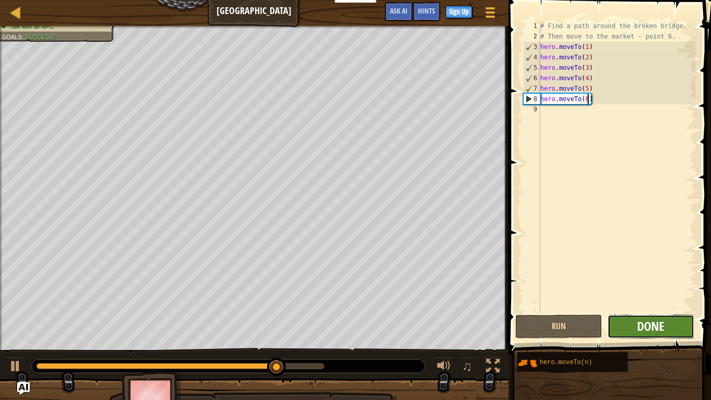
click at [657, 327] on span "Done" at bounding box center [650, 326] width 27 height 17
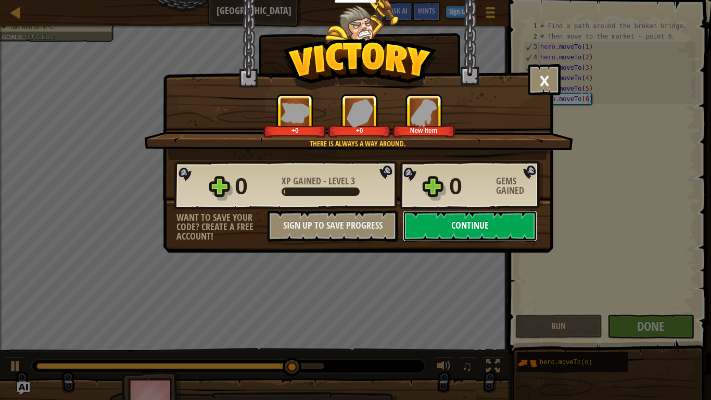
click at [460, 229] on button "Continue" at bounding box center [470, 225] width 134 height 31
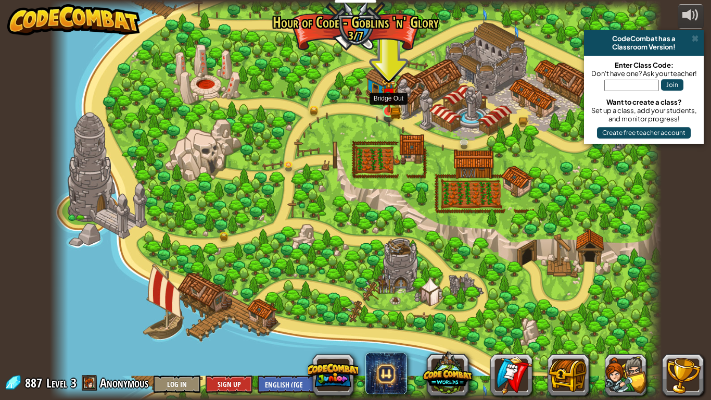
click at [389, 99] on img at bounding box center [388, 95] width 9 height 9
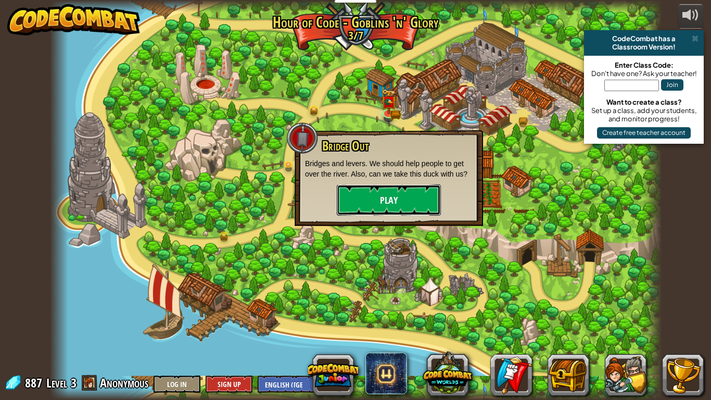
click at [389, 201] on button "Play" at bounding box center [389, 199] width 104 height 31
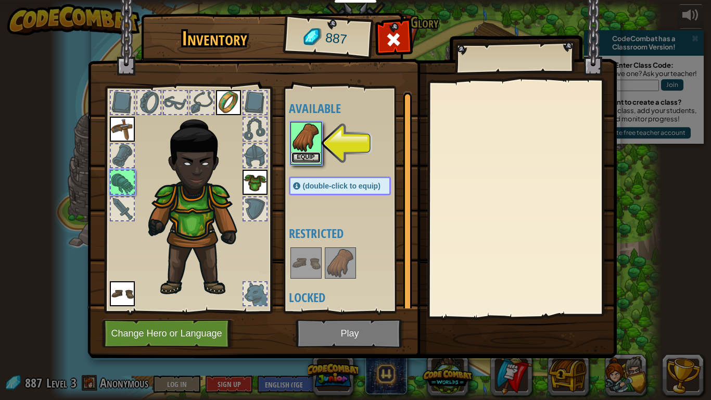
click at [308, 157] on button "Equip" at bounding box center [306, 157] width 29 height 11
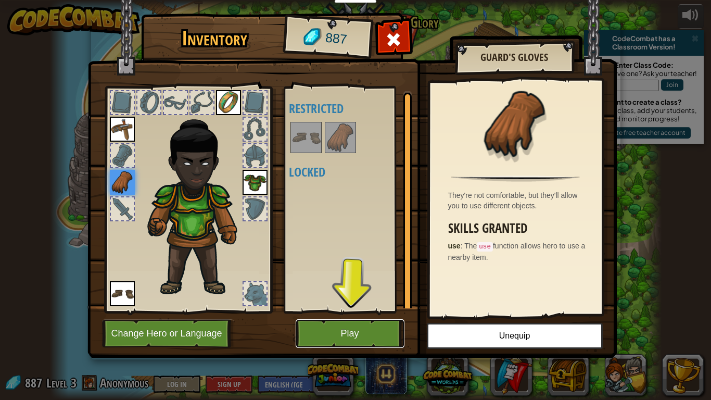
click at [339, 336] on button "Play" at bounding box center [350, 333] width 109 height 29
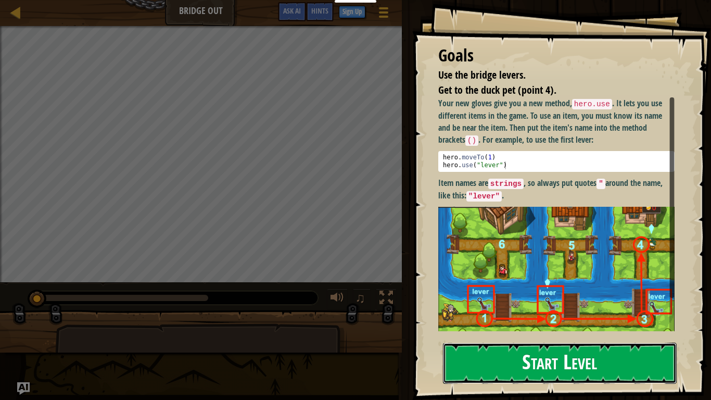
click at [474, 336] on button "Start Level" at bounding box center [560, 363] width 234 height 41
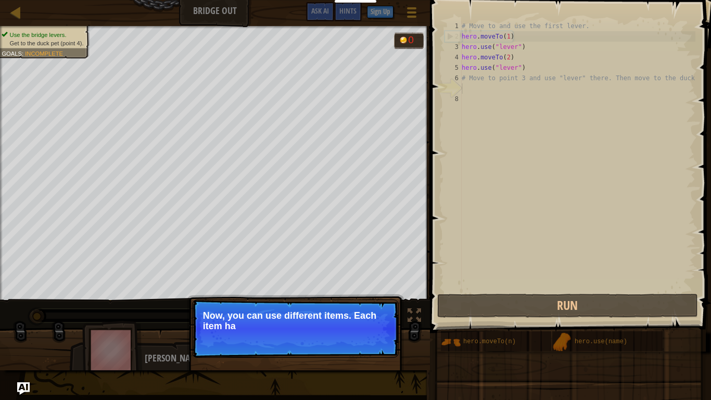
click at [365, 336] on div "Continue Now, you can use different items. Each item ha" at bounding box center [295, 376] width 217 height 154
click at [365, 336] on div "Continue Now, you can use different items. Each item has a name above" at bounding box center [295, 376] width 217 height 154
click at [365, 336] on div "Continue Now, you can use different items. Each item has a name above it, like …" at bounding box center [295, 376] width 217 height 154
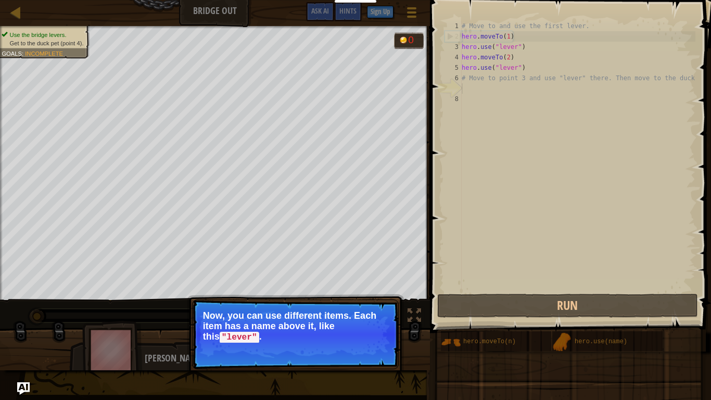
click at [365, 336] on p "Continue Now, you can use different items. Each item has a name above it, like …" at bounding box center [295, 334] width 207 height 70
click at [363, 336] on button "Continue" at bounding box center [368, 352] width 43 height 14
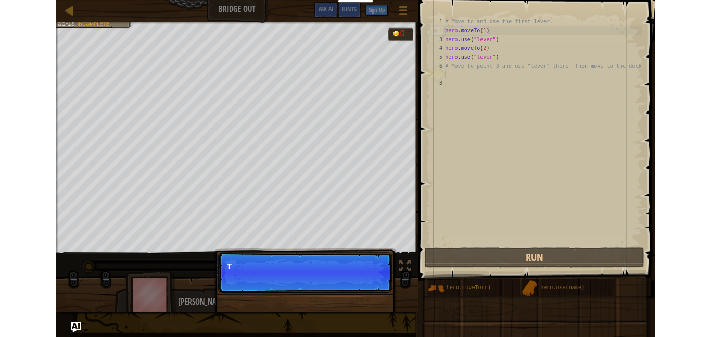
scroll to position [5, 0]
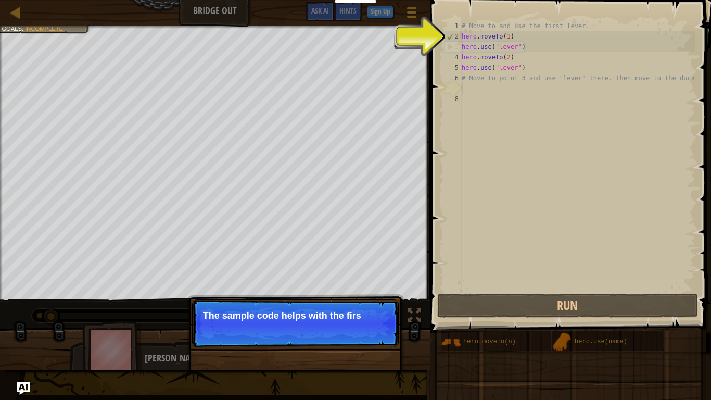
click at [365, 336] on p "Continue The sample code helps with the firs" at bounding box center [295, 323] width 207 height 48
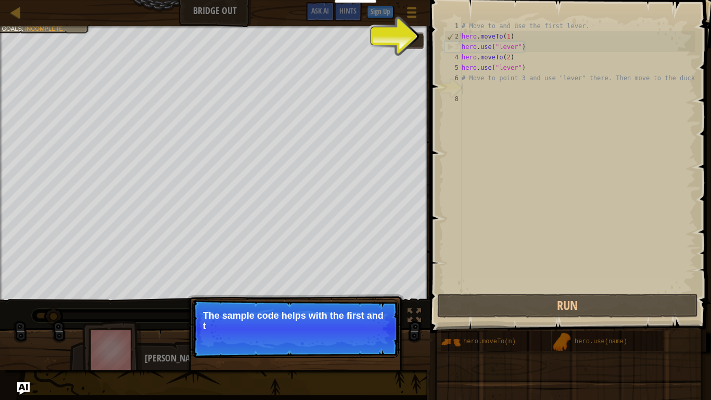
click at [365, 336] on p "Continue The sample code helps with the first and t" at bounding box center [295, 328] width 207 height 58
click at [365, 336] on p "Continue The sample code helps with the first and the seco" at bounding box center [295, 328] width 207 height 58
click at [365, 336] on button "Continue" at bounding box center [368, 340] width 43 height 14
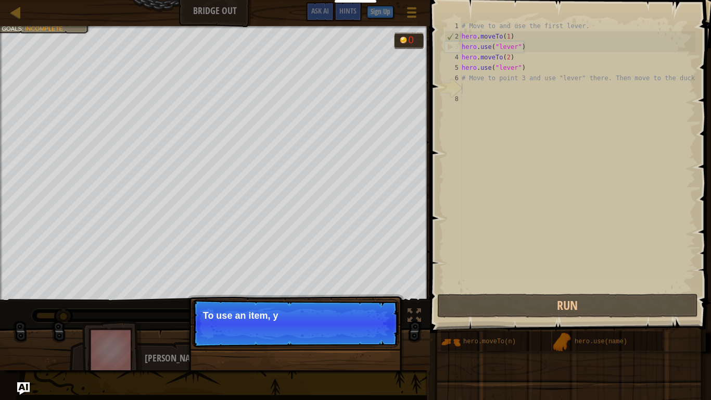
click at [365, 336] on p "Continue To use an item, y" at bounding box center [295, 323] width 207 height 48
click at [370, 336] on p "Continue To use an item, you need to be near it" at bounding box center [295, 323] width 207 height 48
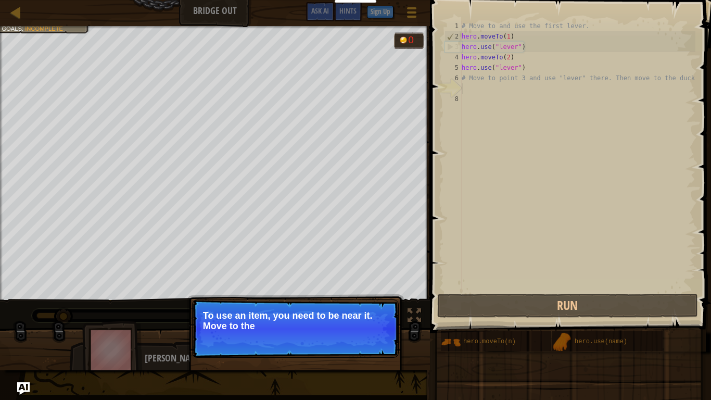
click at [370, 336] on p "Continue To use an item, you need to be near it. Move to the" at bounding box center [295, 328] width 207 height 58
click at [370, 336] on p "Continue To use an item, you need to be near it. Move to the next availabl" at bounding box center [295, 328] width 207 height 58
click at [370, 336] on p "Continue To use an item, you need to be near it. Move to the next available brid" at bounding box center [295, 328] width 207 height 58
click at [370, 336] on p "Continue To use an item, you need to be near it. Move to the next available bri…" at bounding box center [295, 328] width 207 height 58
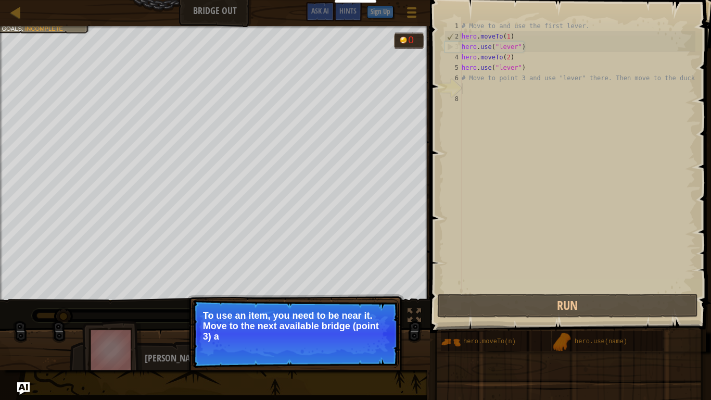
click at [370, 336] on p "To use an item, you need to be near it. Move to the next available bridge (poin…" at bounding box center [295, 325] width 185 height 31
click at [370, 336] on p "To use an item, you need to be near it. Move to the next available bridge (poin…" at bounding box center [295, 326] width 185 height 32
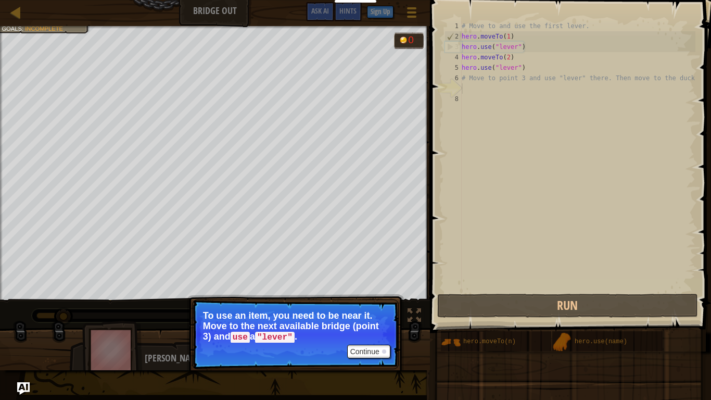
click at [370, 336] on p "To use an item, you need to be near it. Move to the next available bridge (poin…" at bounding box center [295, 326] width 185 height 32
click at [371, 336] on button "Continue" at bounding box center [368, 352] width 43 height 14
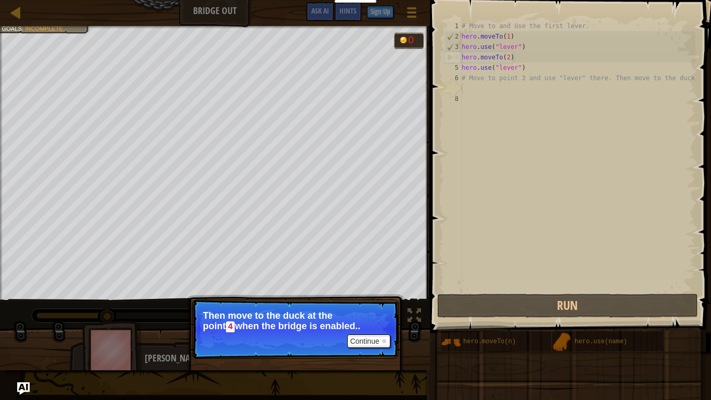
click at [369, 336] on div "Continue" at bounding box center [366, 341] width 48 height 14
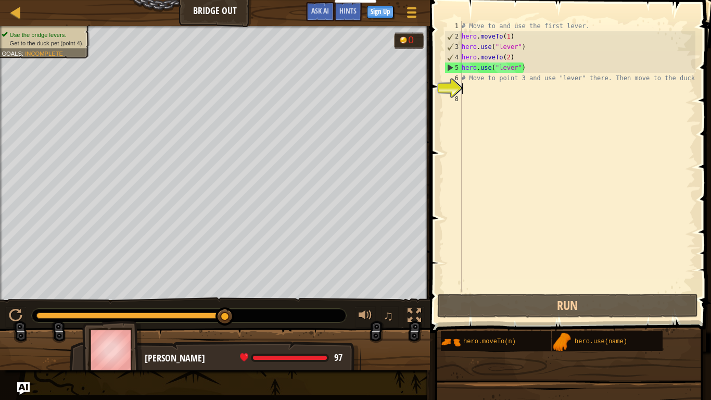
click at [468, 90] on div "# Move to and use the first lever. hero . moveTo ( 1 ) hero . use ( "lever" ) h…" at bounding box center [578, 167] width 236 height 292
click at [465, 94] on div "# Move to and use the first lever. hero . moveTo ( 1 ) hero . use ( "lever" ) h…" at bounding box center [578, 167] width 236 height 292
click at [466, 84] on div "# Move to and use the first lever. hero . moveTo ( 1 ) hero . use ( "lever" ) h…" at bounding box center [578, 167] width 236 height 292
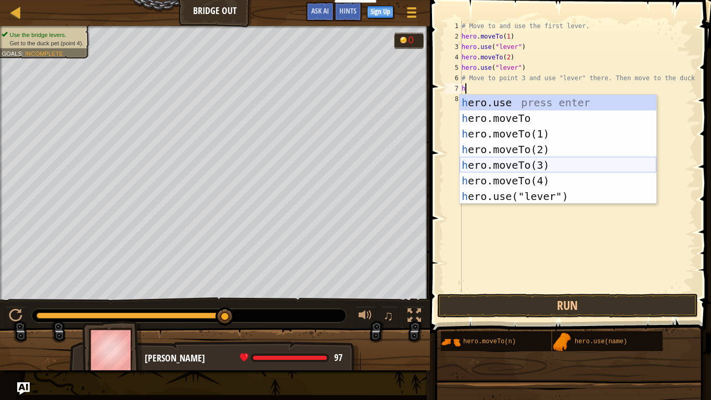
click at [537, 163] on div "h ero.use press enter h ero.moveTo press enter h ero.moveTo(1) press enter h er…" at bounding box center [558, 165] width 197 height 141
type textarea "hero.moveTo(3)"
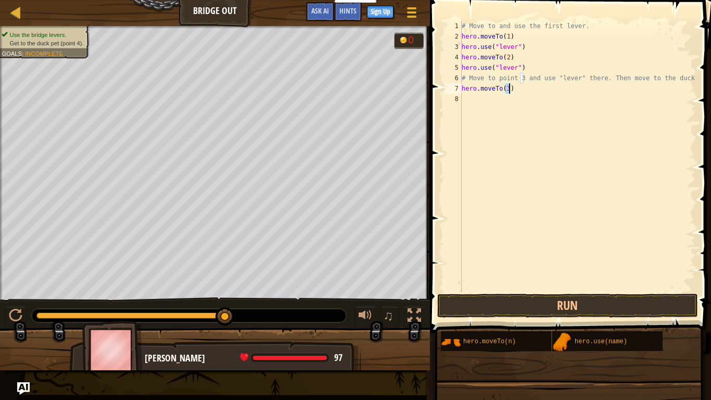
click at [478, 102] on div "# Move to and use the first lever. hero . moveTo ( 1 ) hero . use ( "lever" ) h…" at bounding box center [578, 167] width 236 height 292
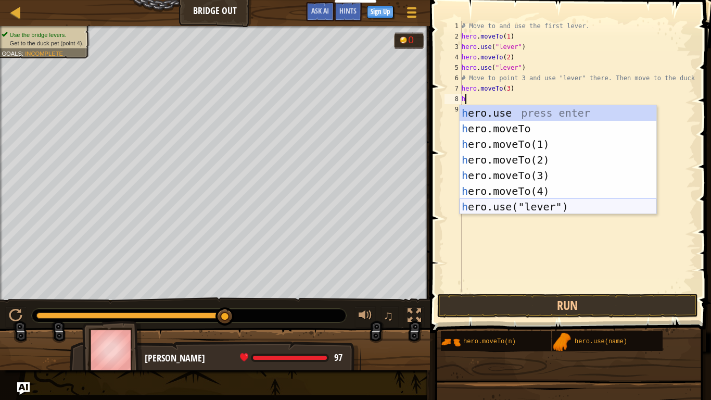
click at [516, 205] on div "h ero.use press enter h ero.moveTo press enter h ero.moveTo(1) press enter h er…" at bounding box center [558, 175] width 197 height 141
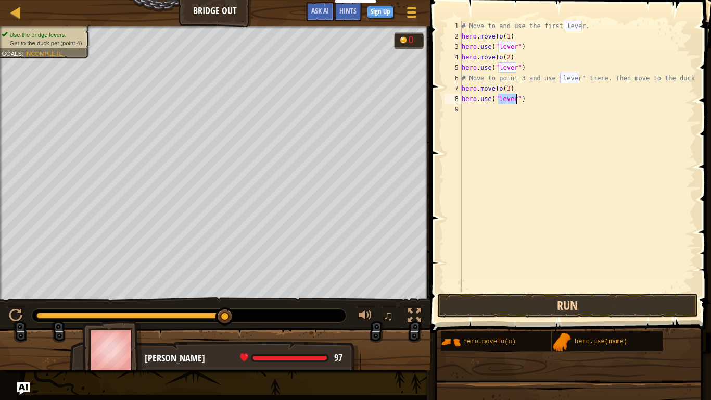
type textarea "hero.use("lever")"
click at [473, 307] on button "Run" at bounding box center [567, 306] width 261 height 24
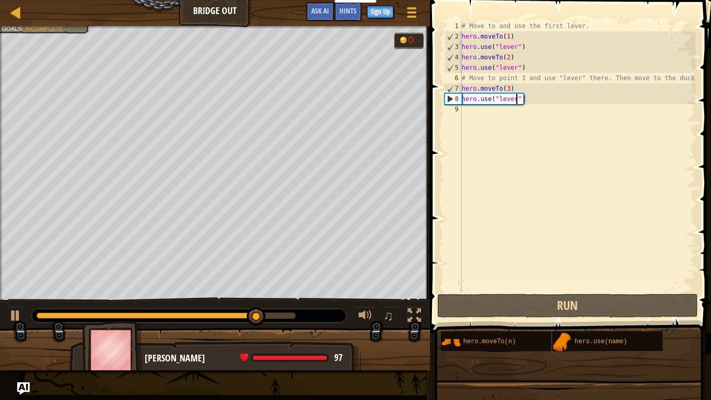
click at [486, 115] on div "# Move to and use the first lever. hero . moveTo ( 1 ) hero . use ( "lever" ) h…" at bounding box center [578, 167] width 236 height 292
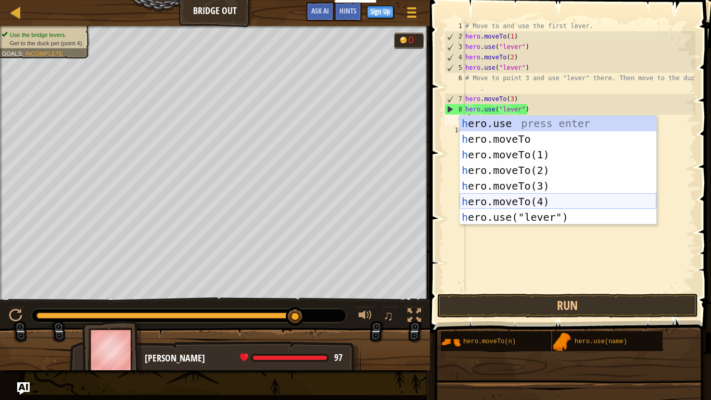
click at [529, 196] on div "h ero.use press enter h ero.moveTo press enter h ero.moveTo(1) press enter h er…" at bounding box center [558, 186] width 197 height 141
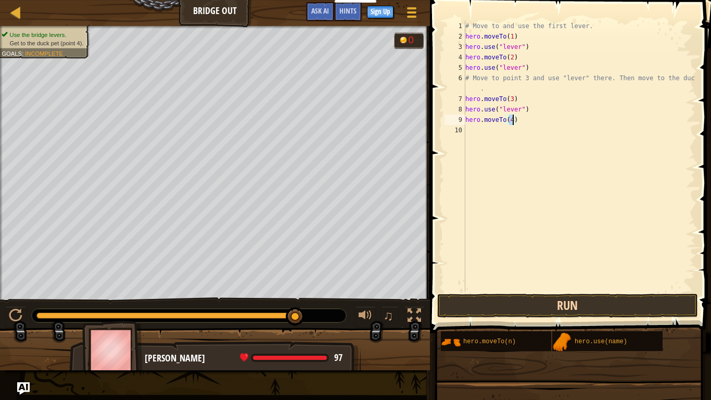
type textarea "hero.moveTo(4)"
click at [493, 308] on button "Run" at bounding box center [567, 306] width 261 height 24
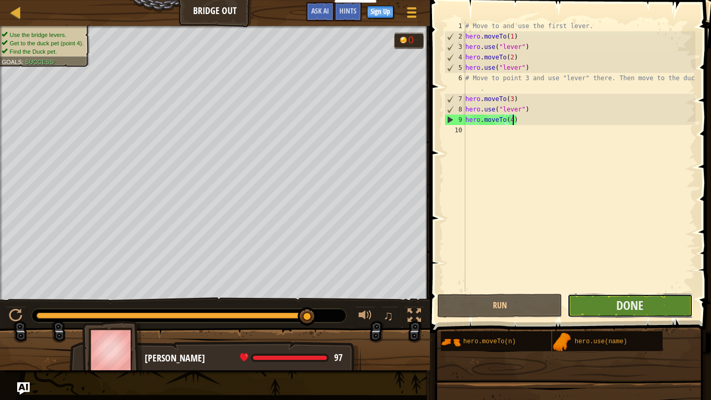
click at [589, 309] on button "Done" at bounding box center [629, 306] width 125 height 24
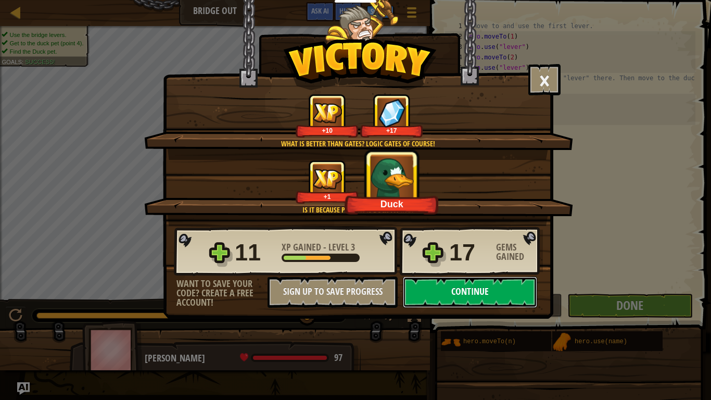
click at [464, 292] on button "Continue" at bounding box center [470, 291] width 134 height 31
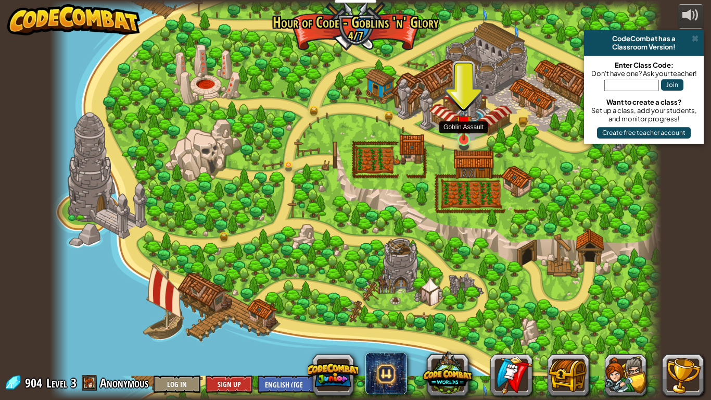
click at [463, 135] on img at bounding box center [464, 122] width 16 height 35
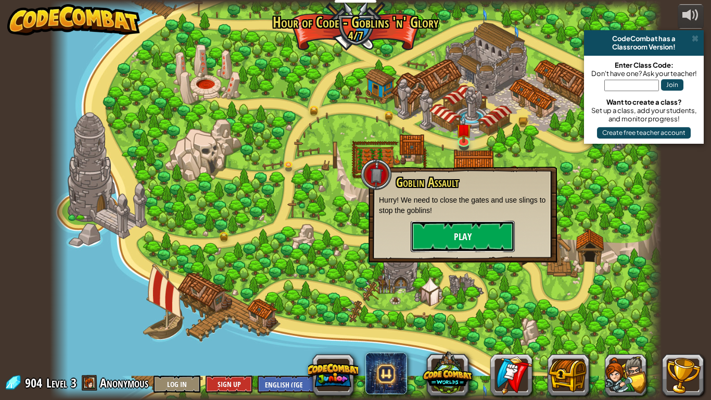
click at [416, 245] on button "Play" at bounding box center [463, 236] width 104 height 31
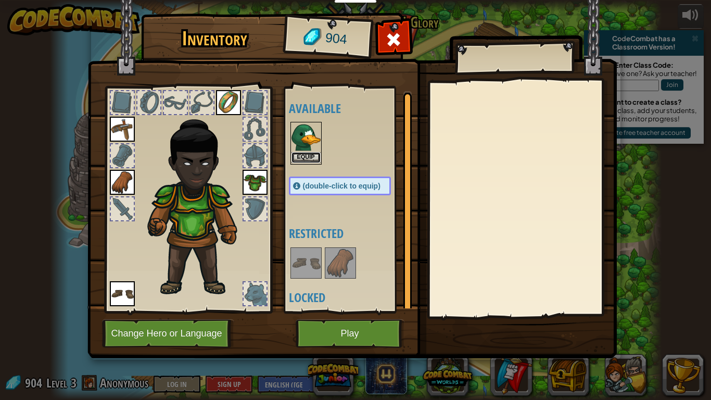
click at [301, 162] on button "Equip" at bounding box center [306, 157] width 29 height 11
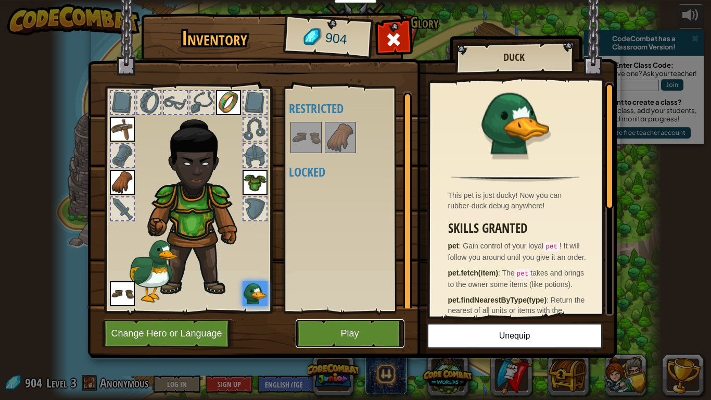
click at [365, 336] on button "Play" at bounding box center [350, 333] width 109 height 29
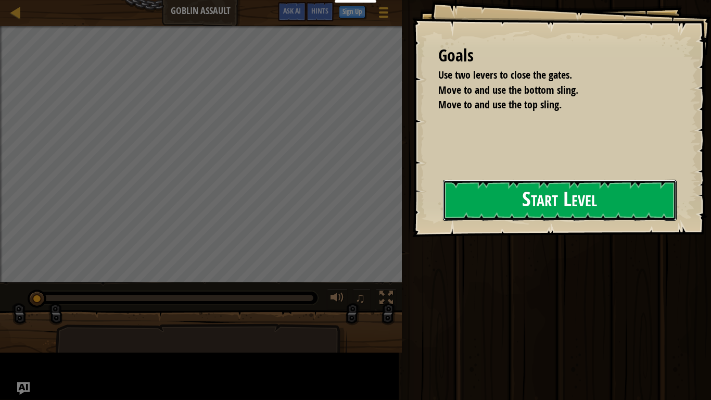
click at [490, 198] on button "Start Level" at bounding box center [560, 200] width 234 height 41
